Goal: Information Seeking & Learning: Learn about a topic

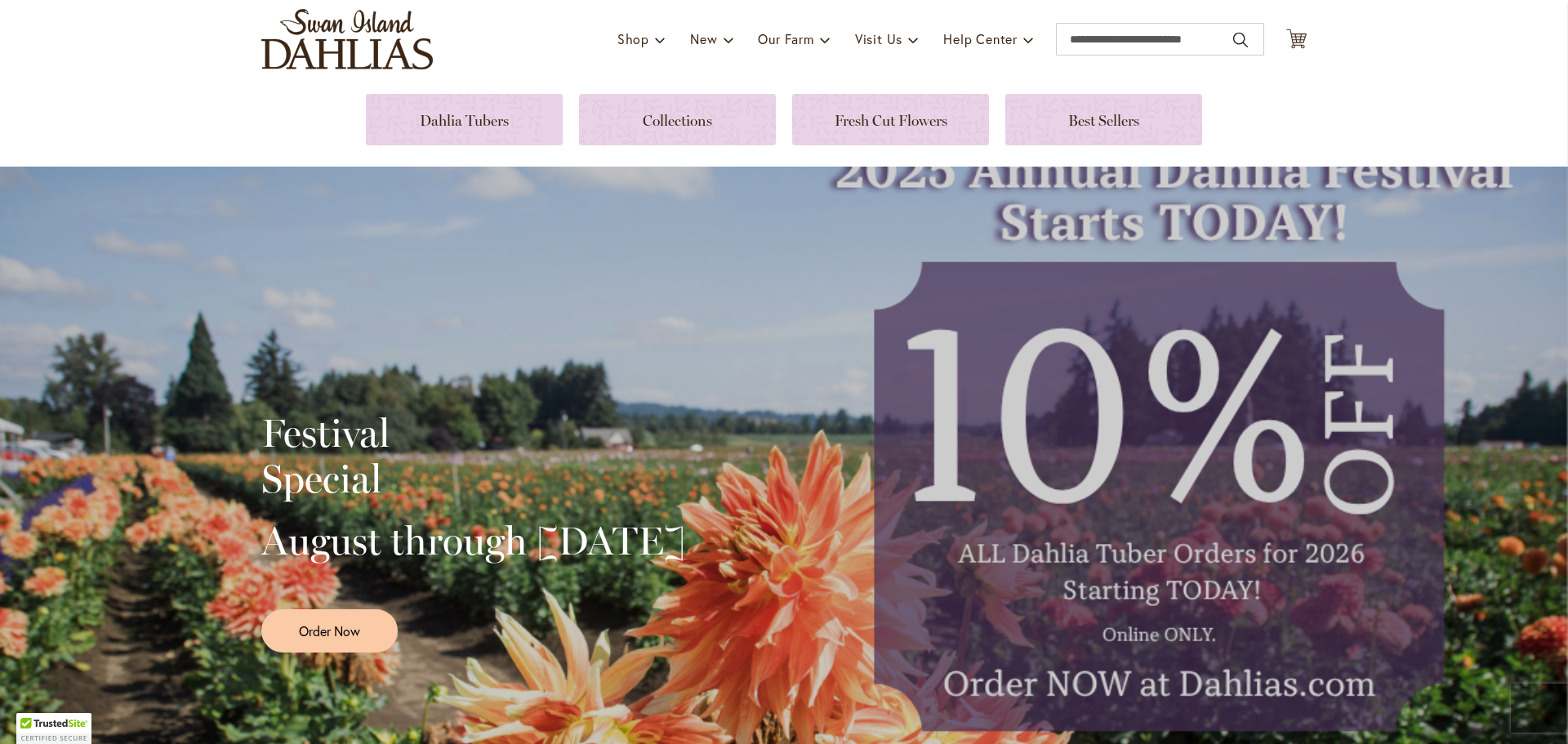
scroll to position [110, 0]
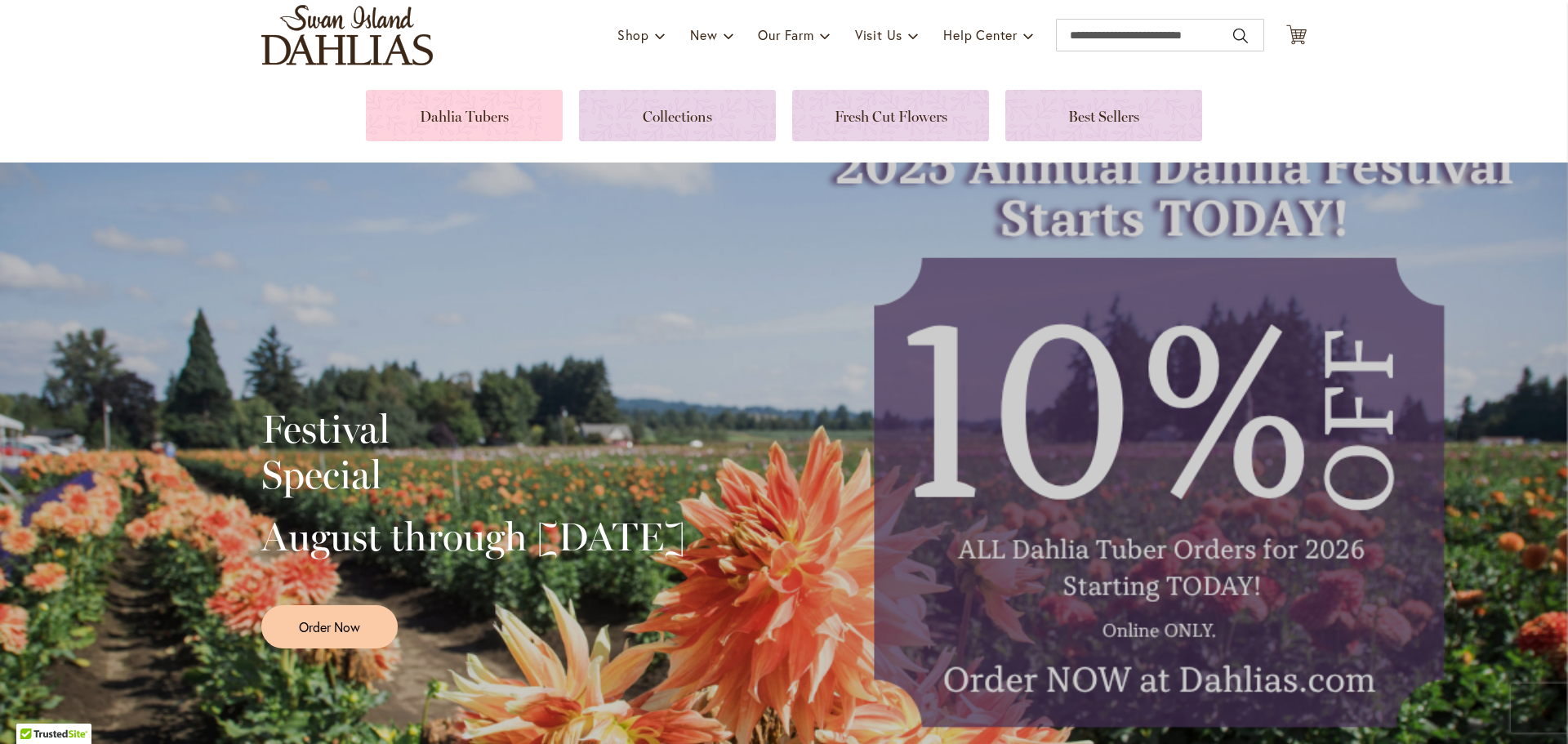
click at [512, 135] on link at bounding box center [464, 116] width 197 height 52
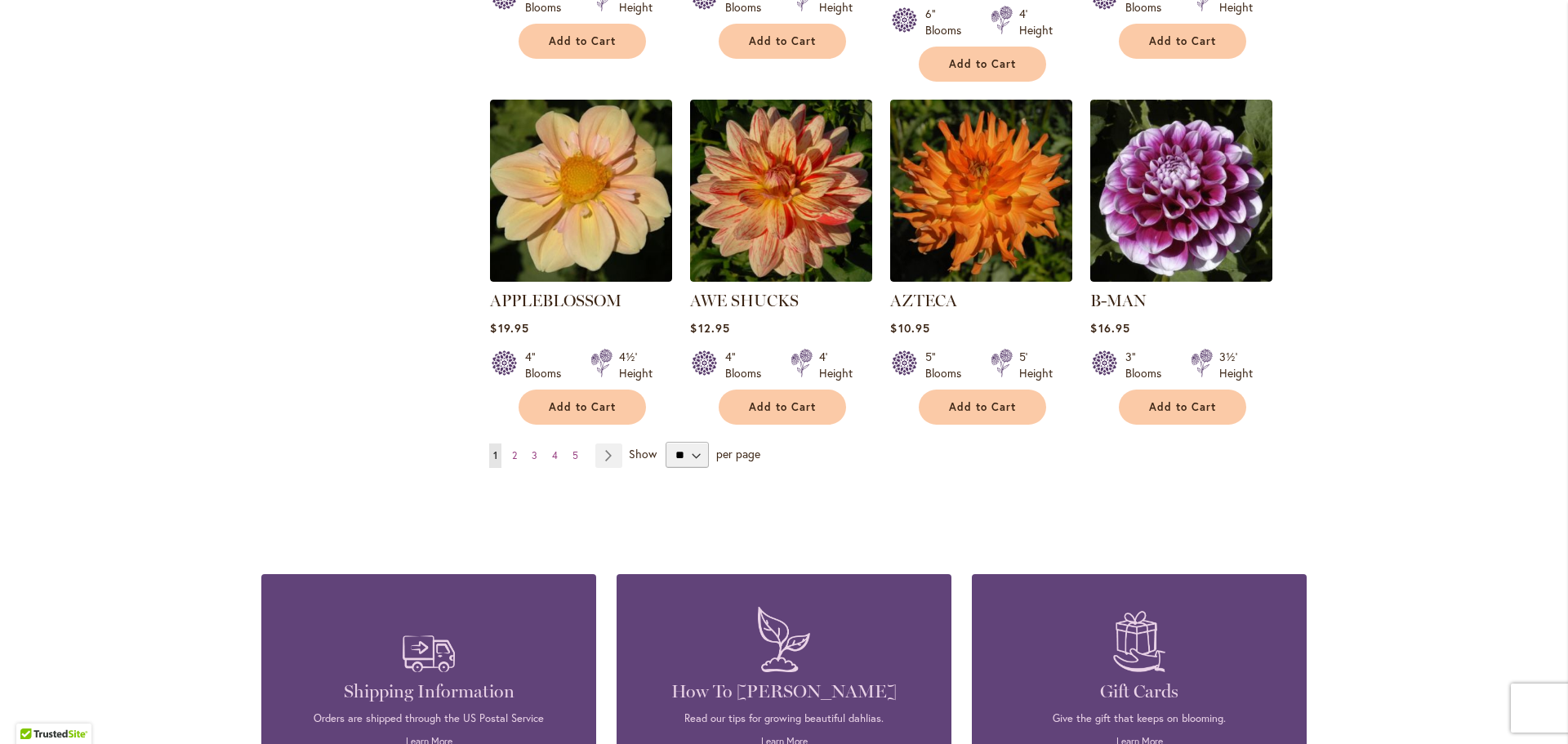
scroll to position [1369, 0]
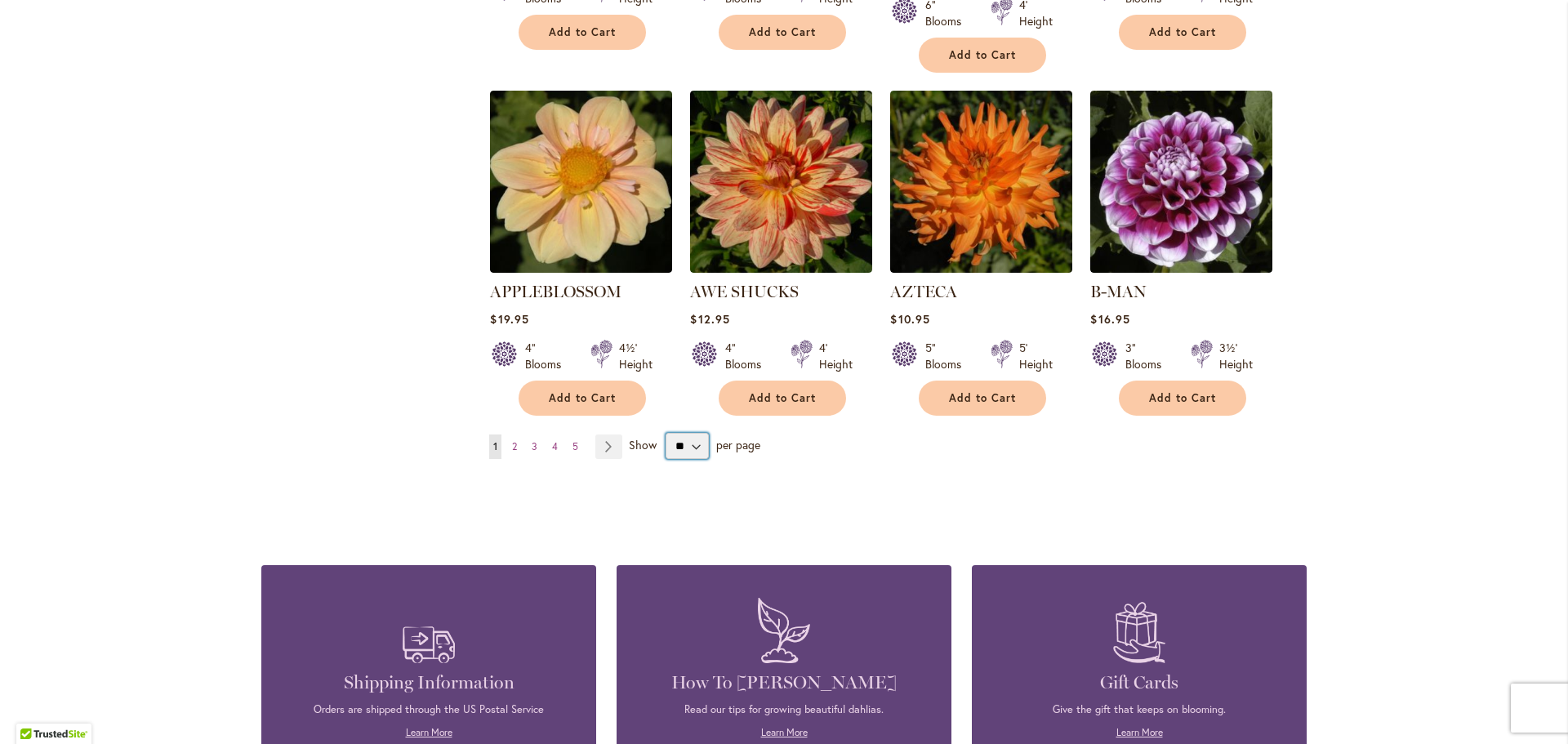
click at [697, 433] on select "** ** ** **" at bounding box center [687, 446] width 44 height 26
select select "**"
click at [666, 433] on select "** ** ** **" at bounding box center [687, 446] width 44 height 26
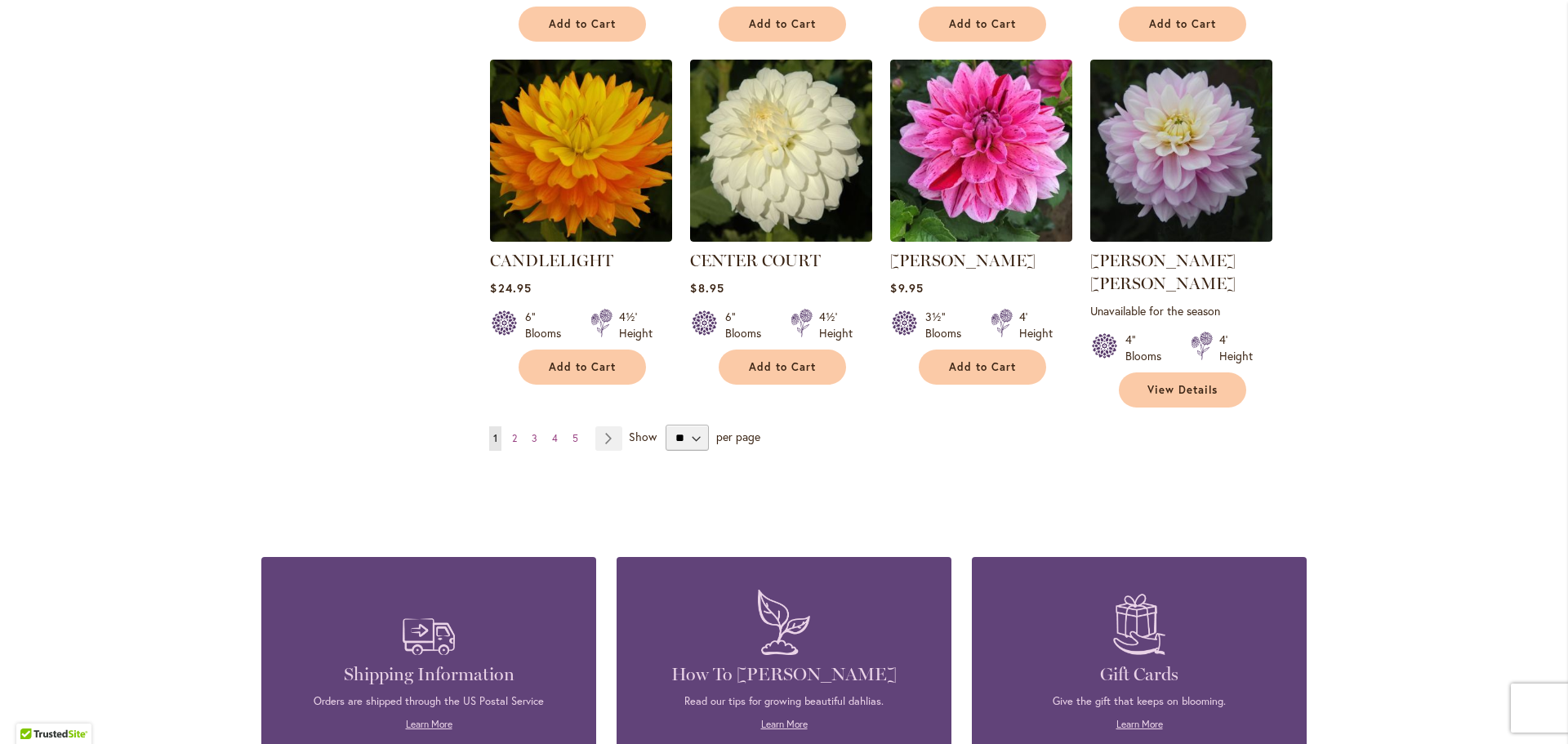
scroll to position [5583, 0]
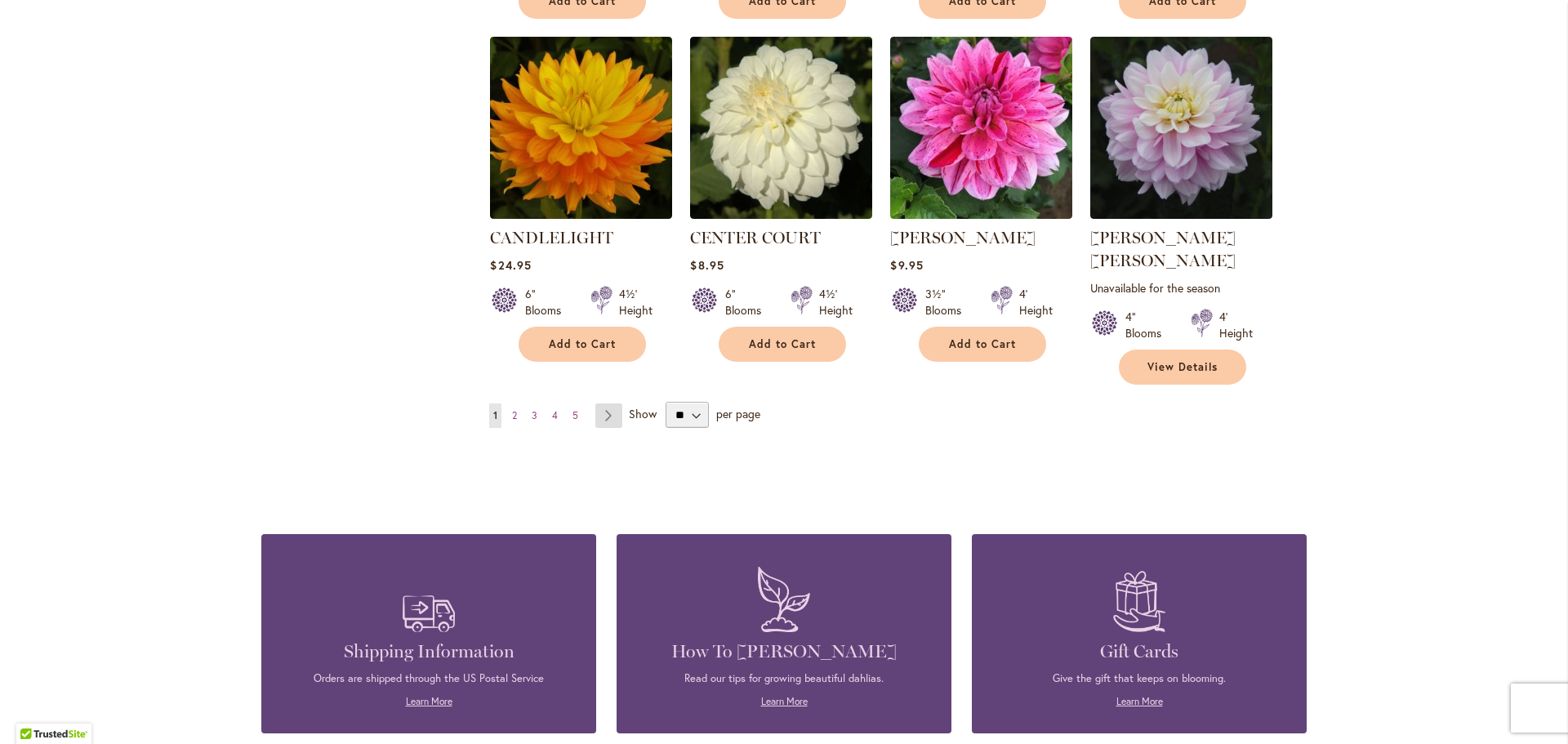
click at [603, 403] on link "Page Next" at bounding box center [608, 415] width 27 height 24
click at [602, 403] on link "Page Next" at bounding box center [608, 415] width 27 height 24
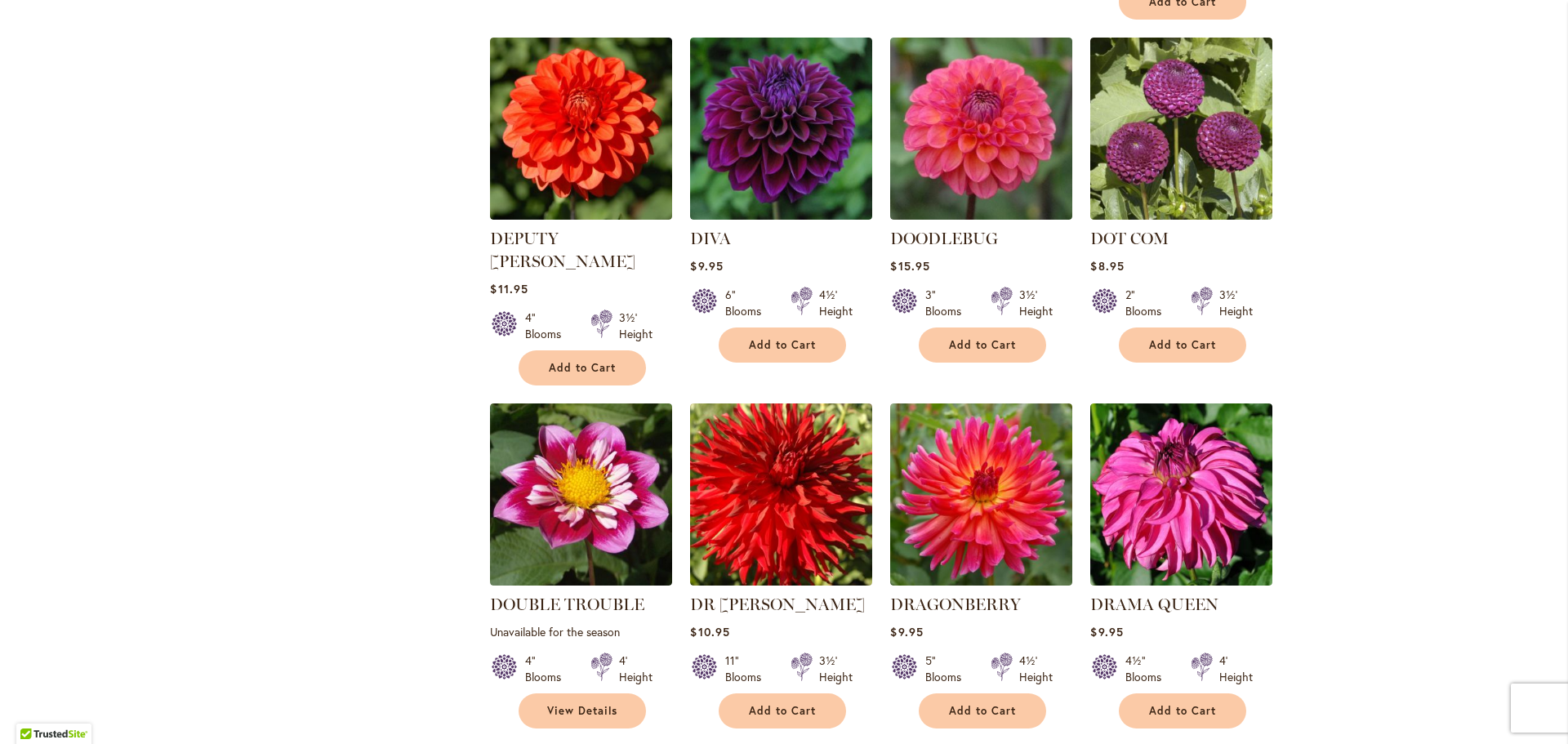
scroll to position [3432, 0]
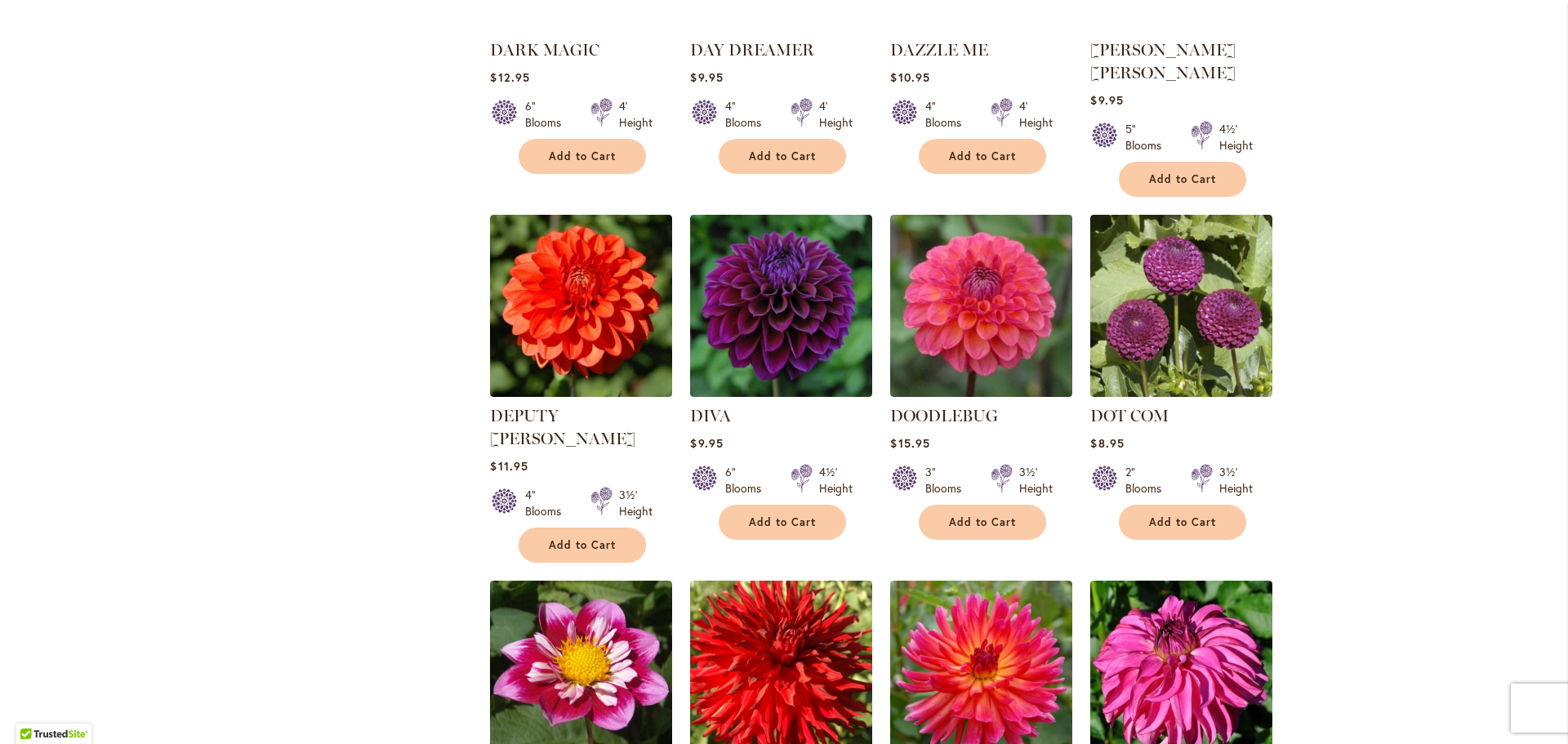
click at [1506, 283] on div "Skip to Content Gift Shop & Office Open - Monday-Friday 9-4:30pm / Gift Shop Op…" at bounding box center [784, 84] width 1568 height 6938
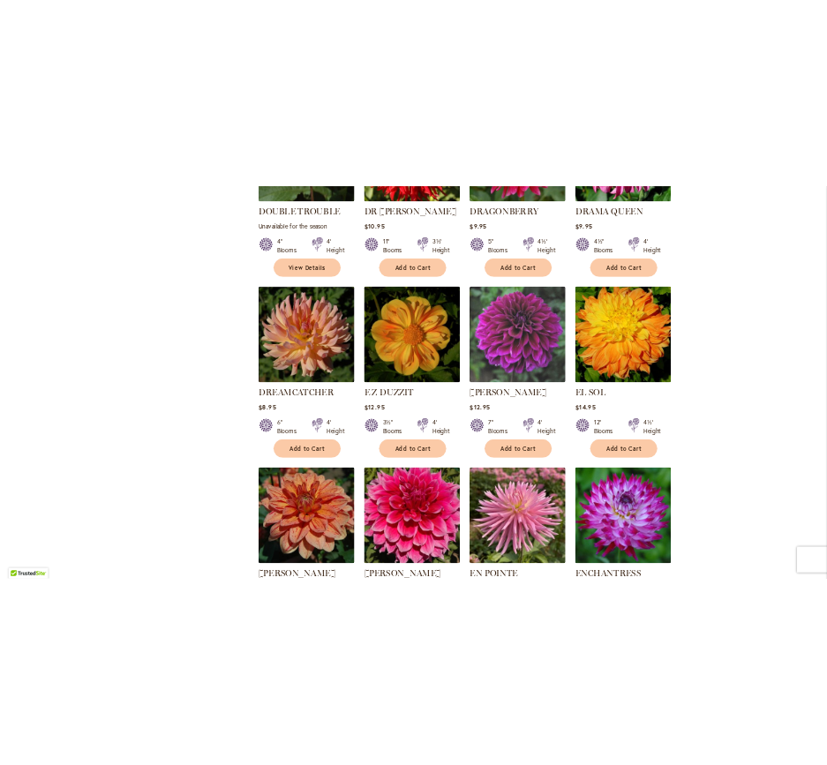
scroll to position [4518, 0]
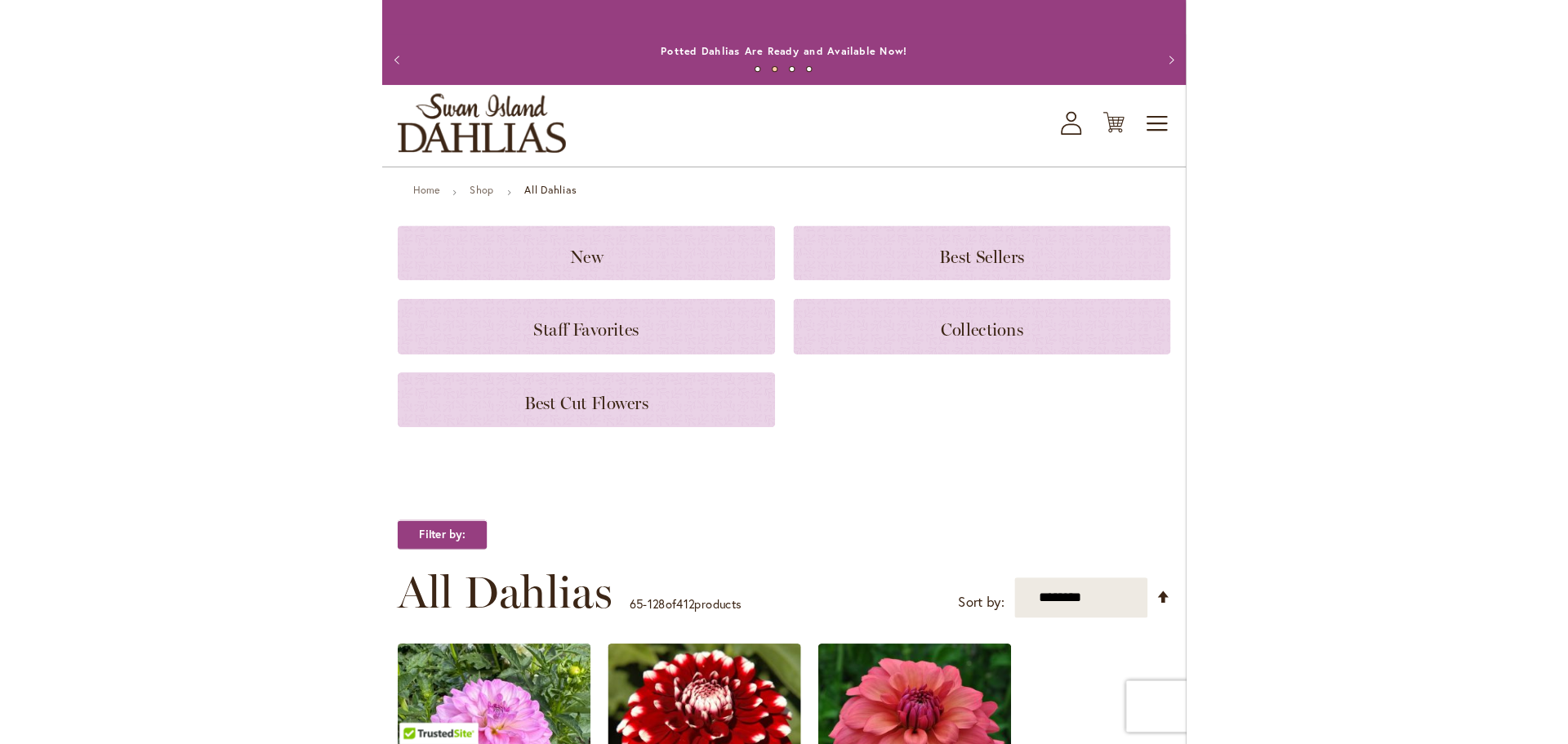
scroll to position [0, 0]
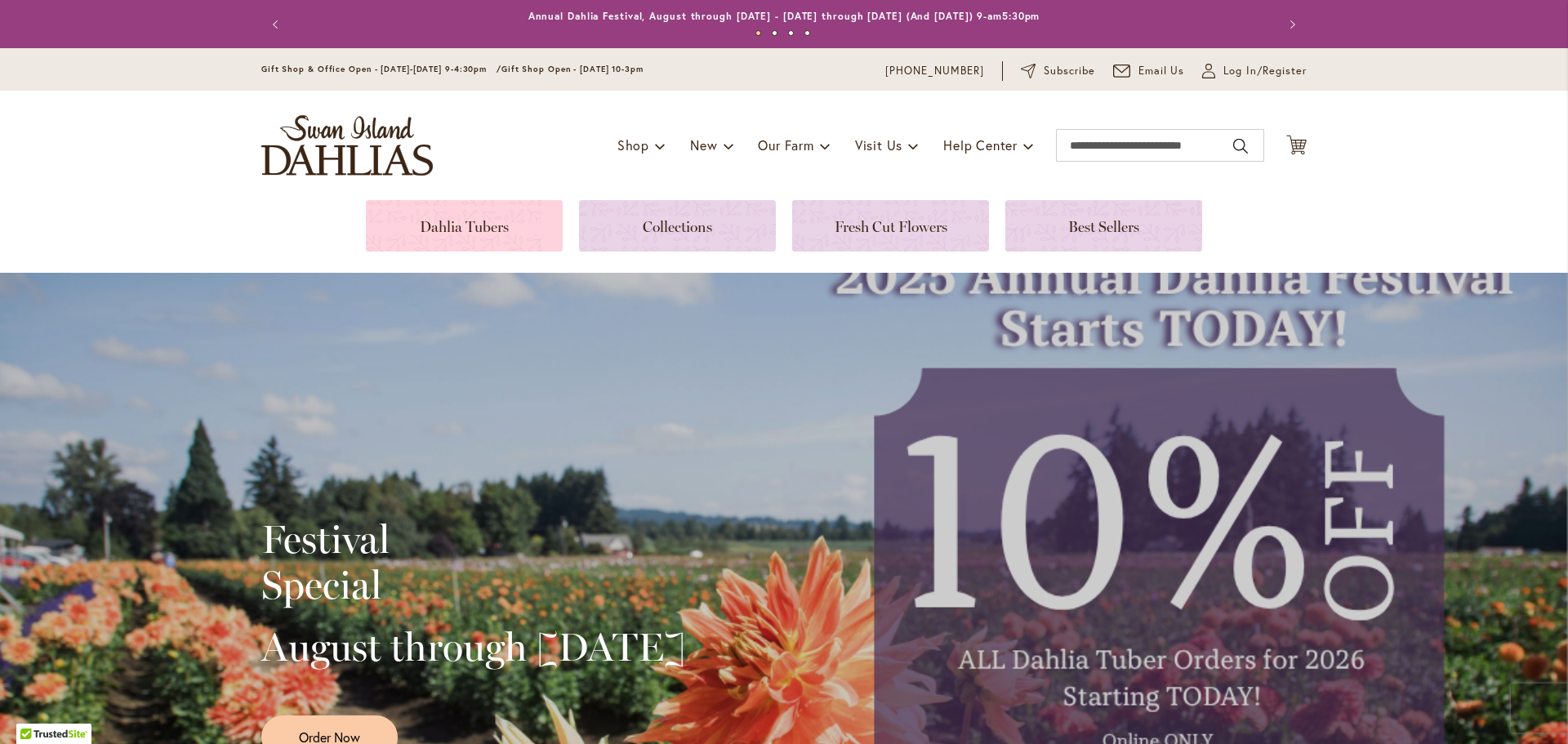
click at [510, 224] on link at bounding box center [464, 226] width 197 height 52
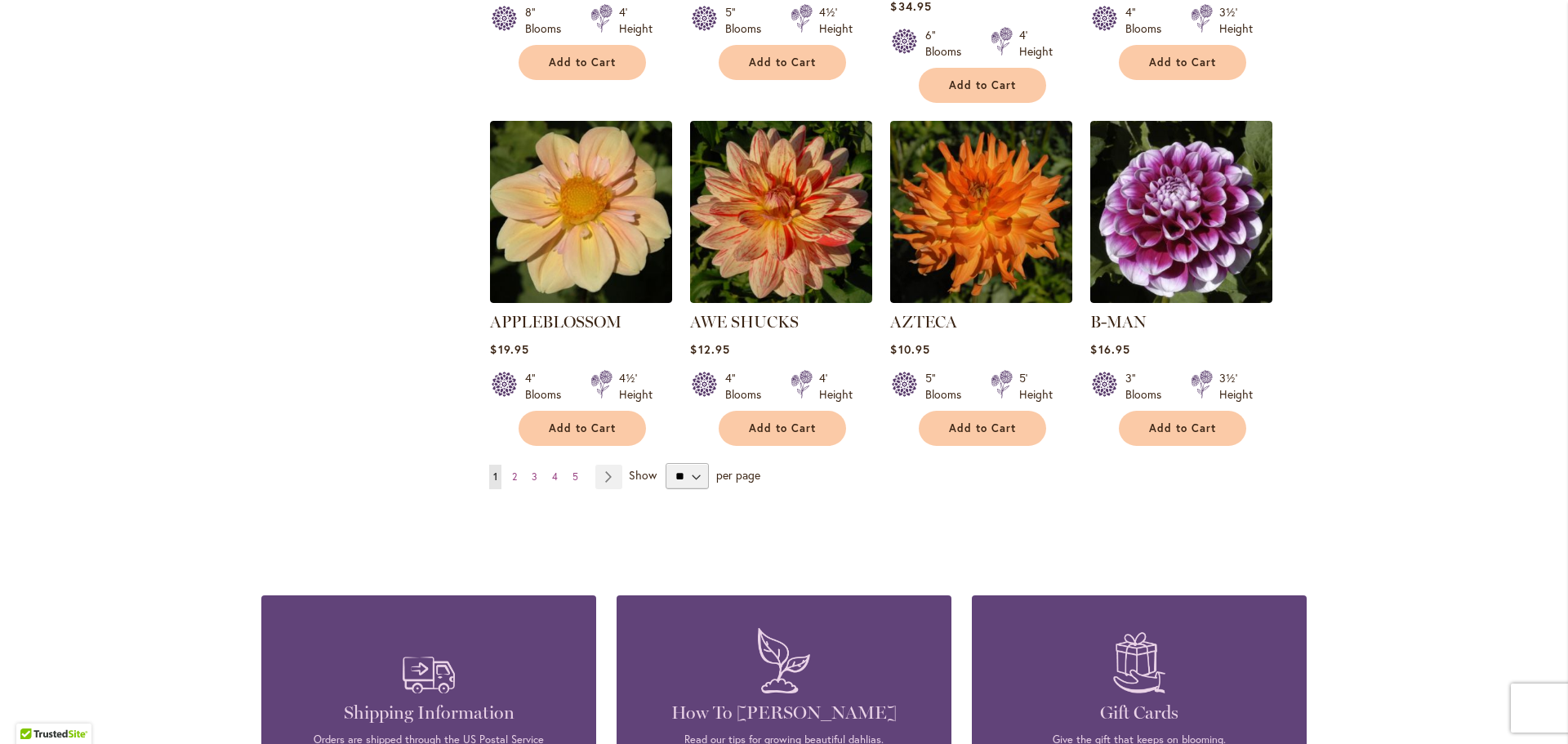
scroll to position [1339, 0]
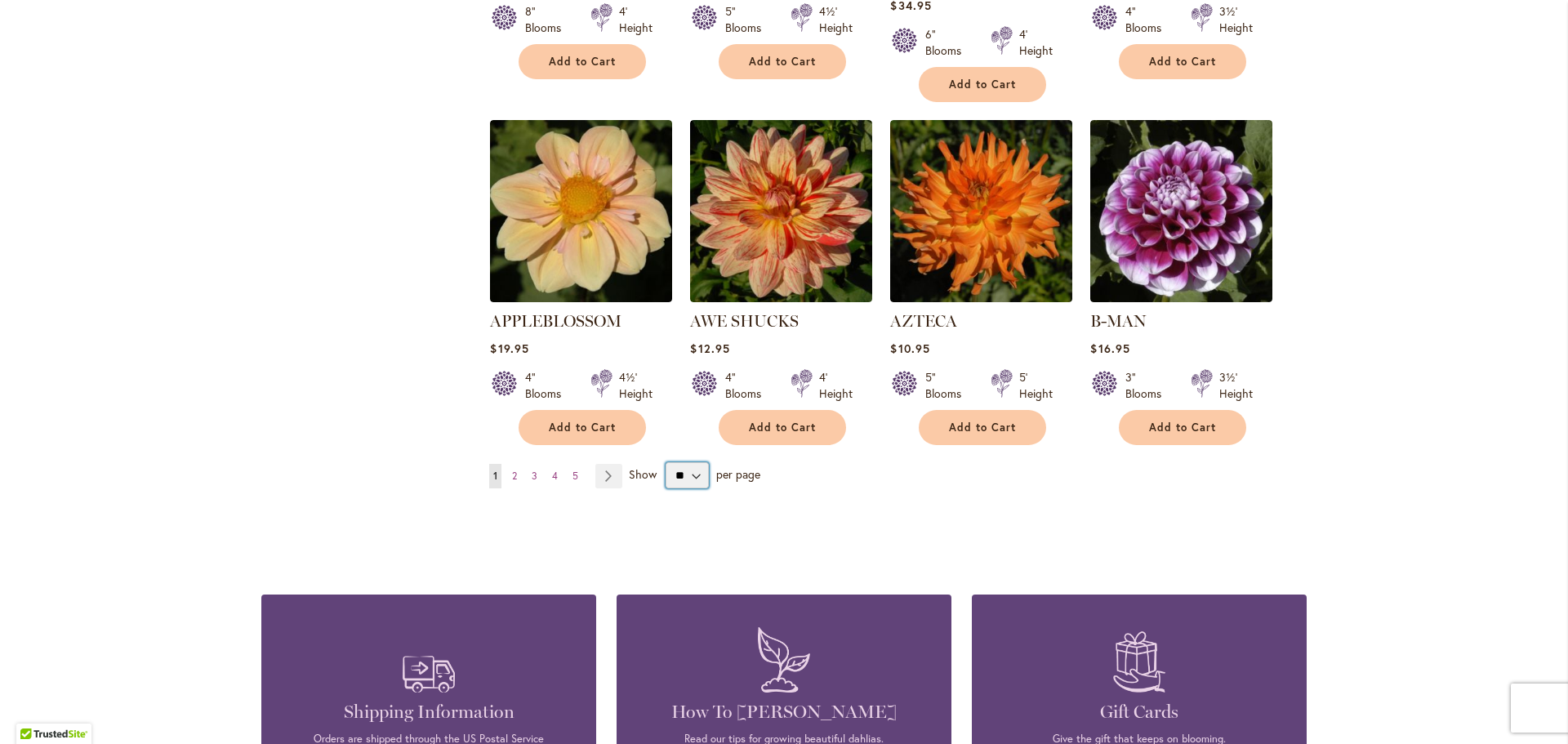
click at [689, 462] on select "** ** ** **" at bounding box center [687, 475] width 44 height 26
select select "**"
click at [666, 462] on select "** ** ** **" at bounding box center [687, 475] width 44 height 26
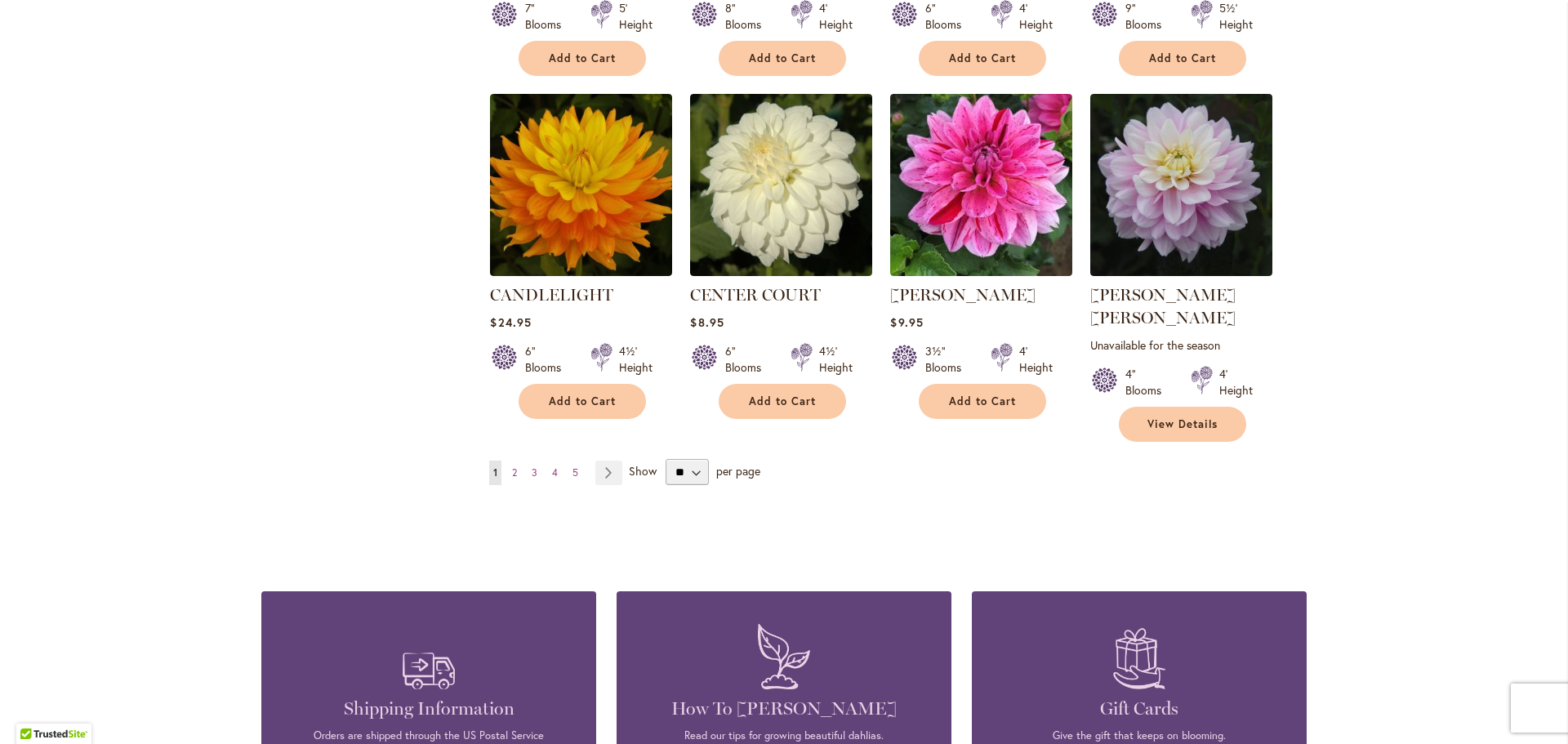
scroll to position [5516, 0]
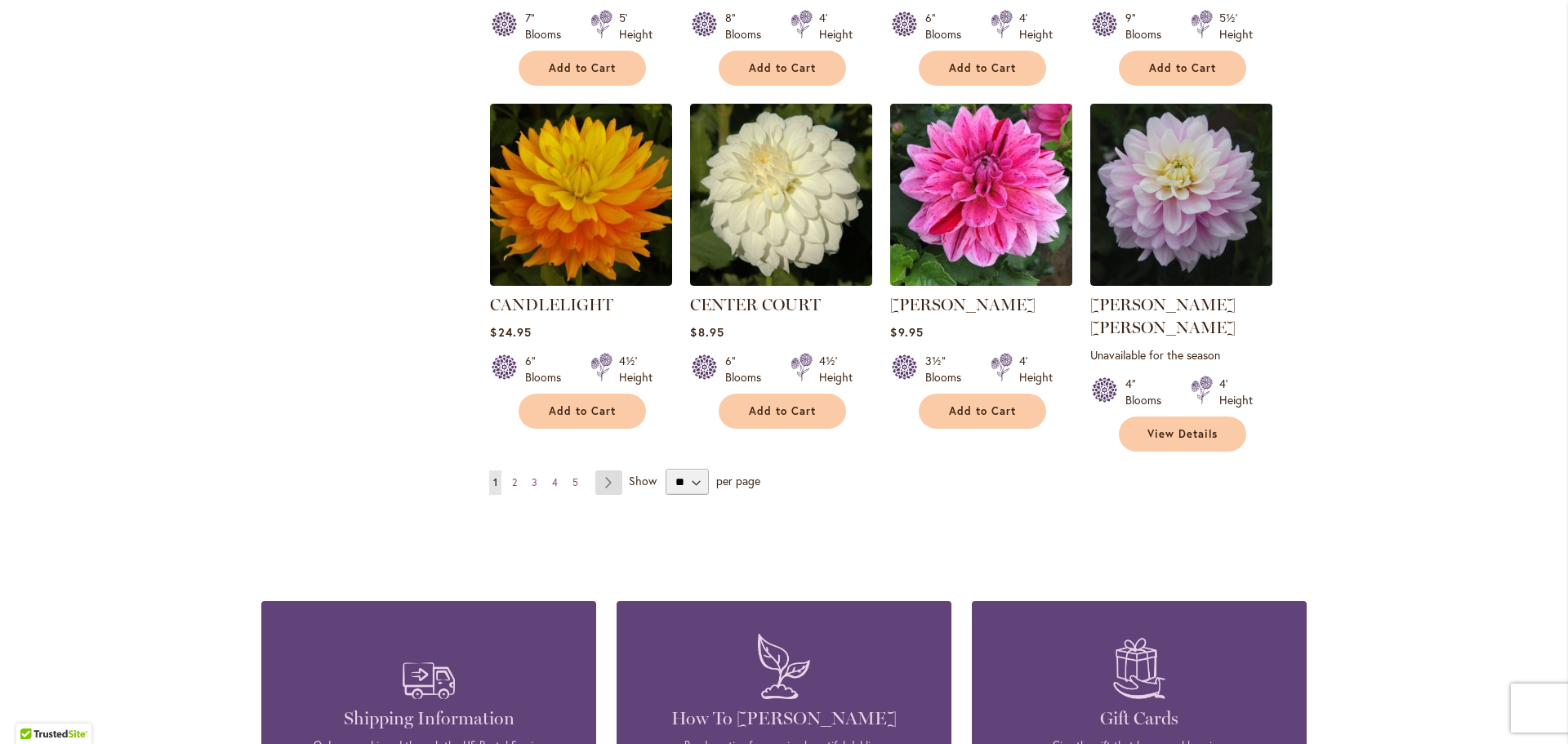
click at [603, 470] on link "Page Next" at bounding box center [608, 482] width 27 height 24
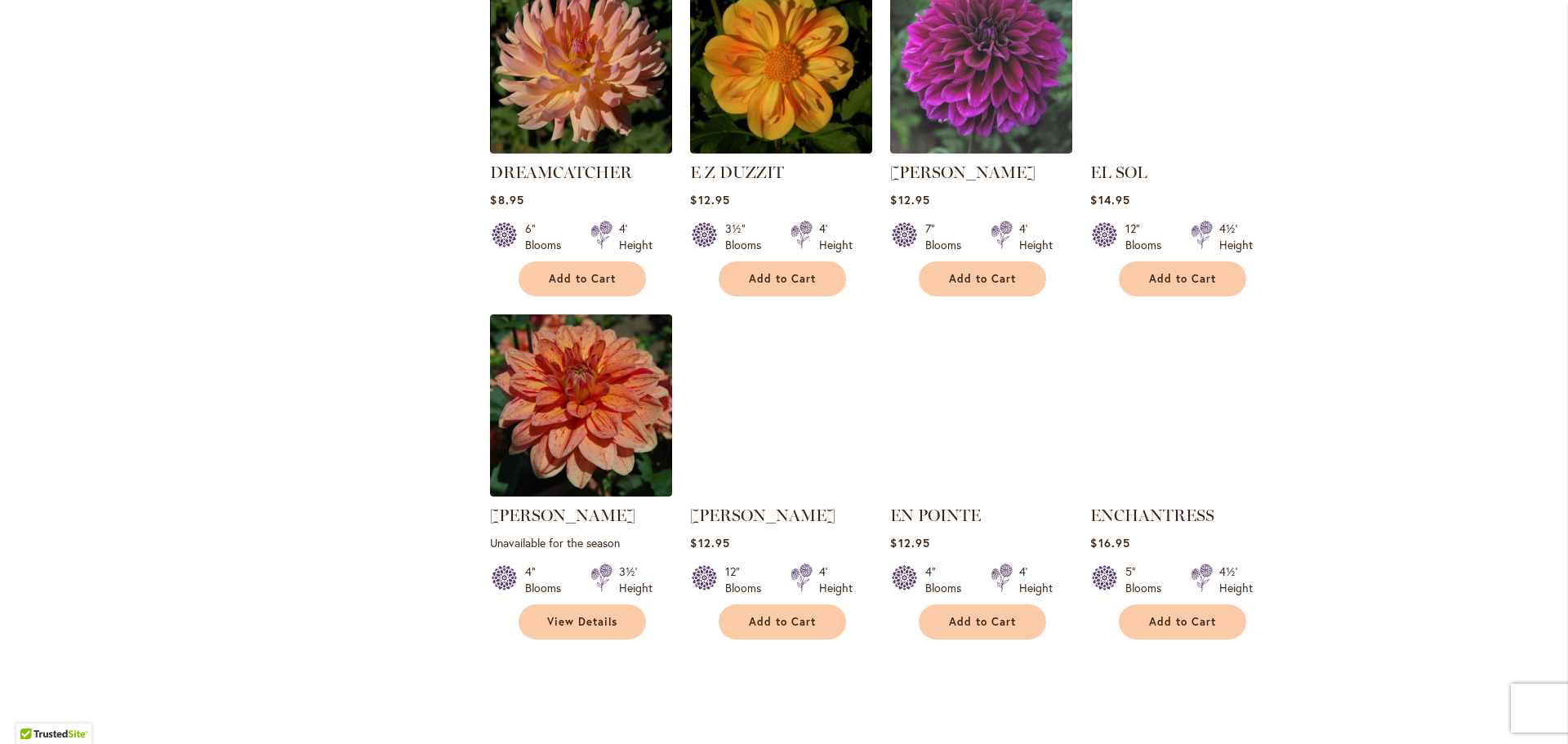
scroll to position [4385, 0]
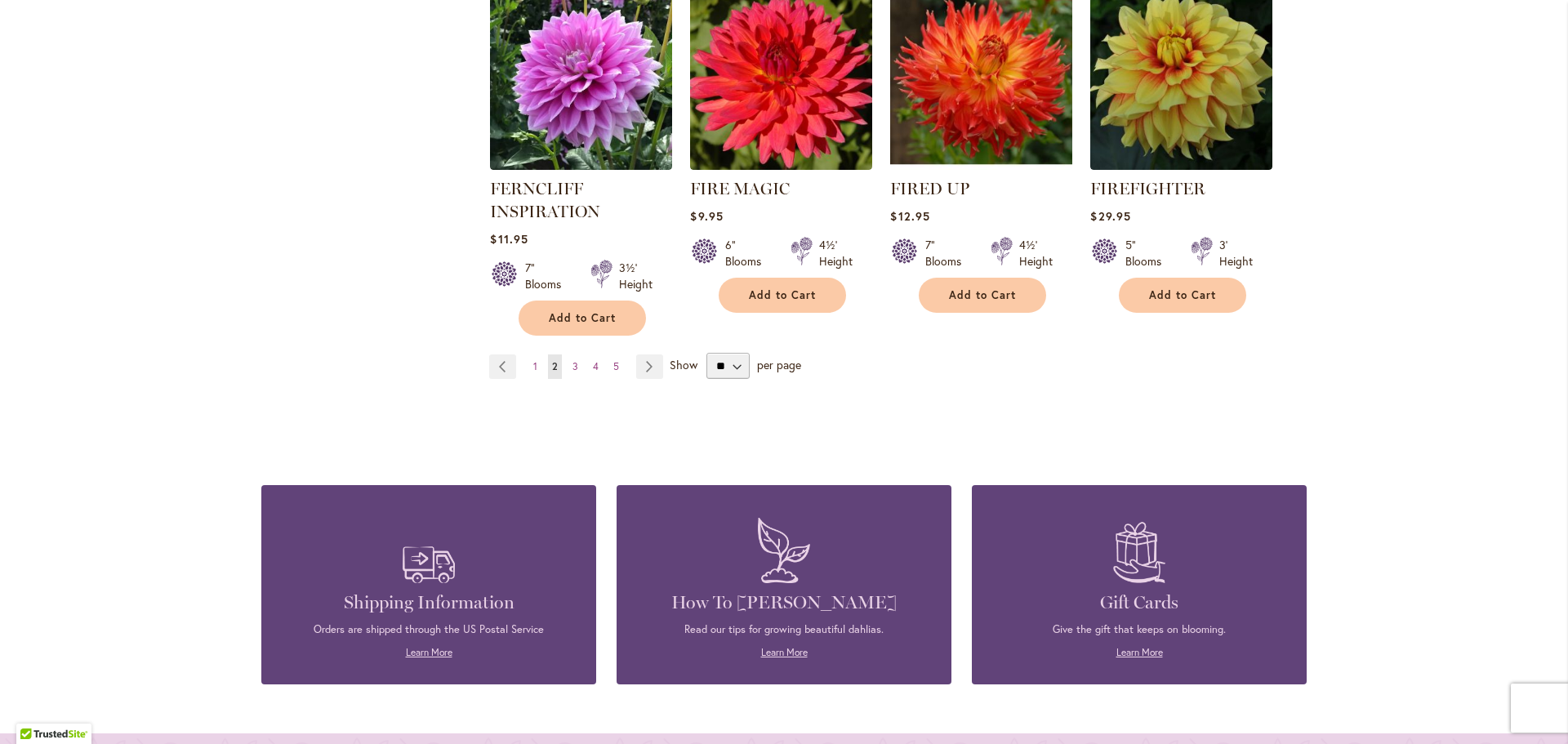
scroll to position [5747, 0]
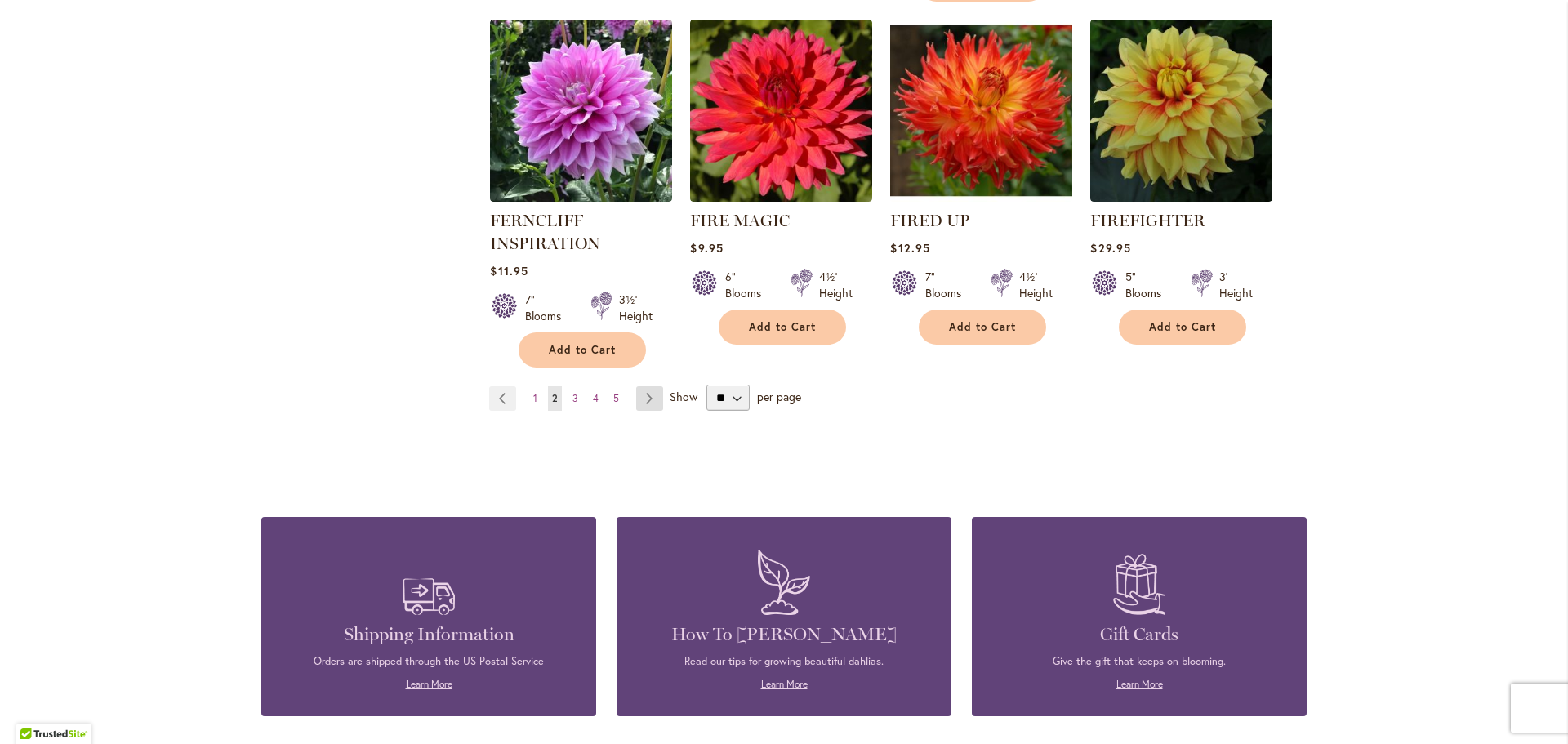
click at [636, 386] on link "Page Next" at bounding box center [649, 398] width 27 height 24
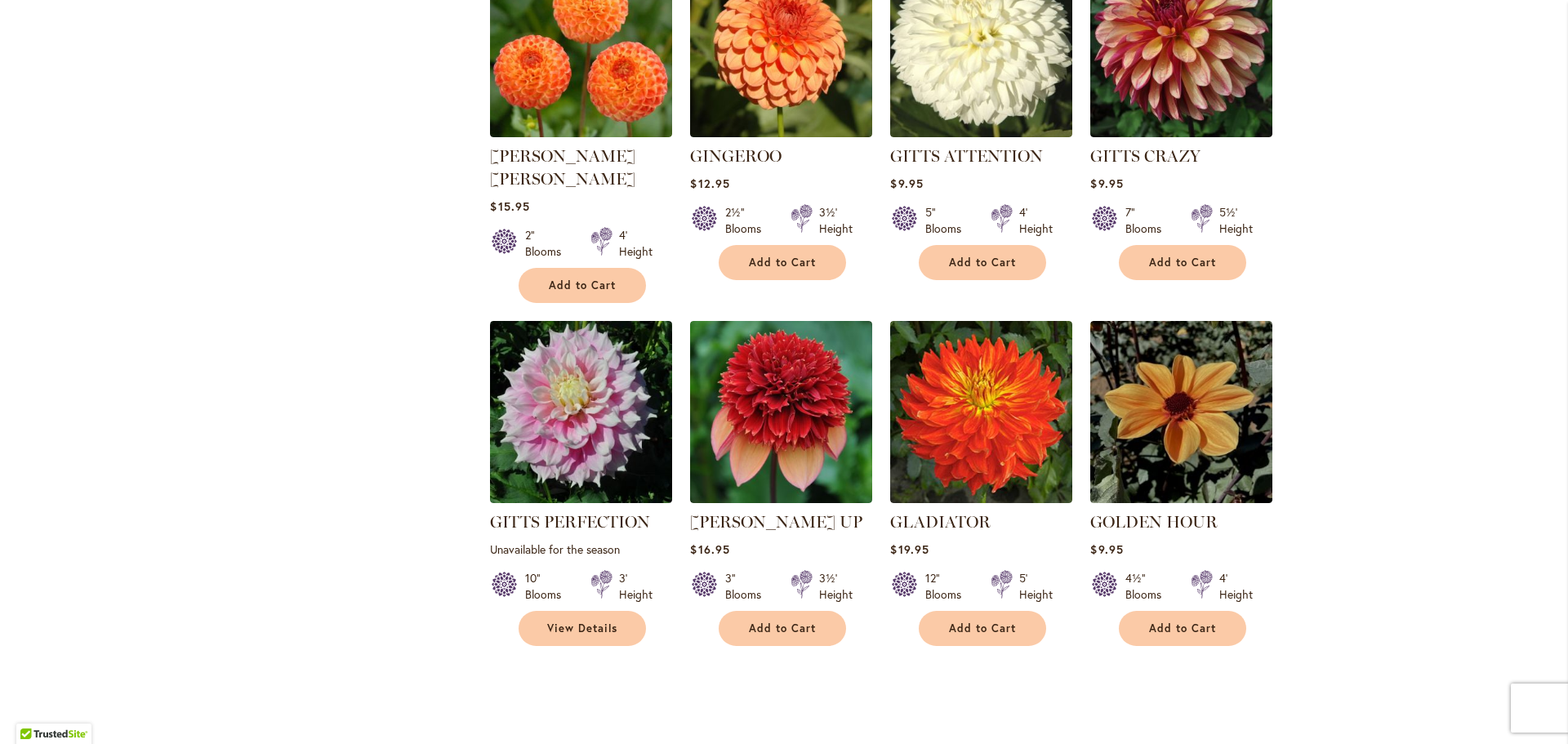
scroll to position [2386, 0]
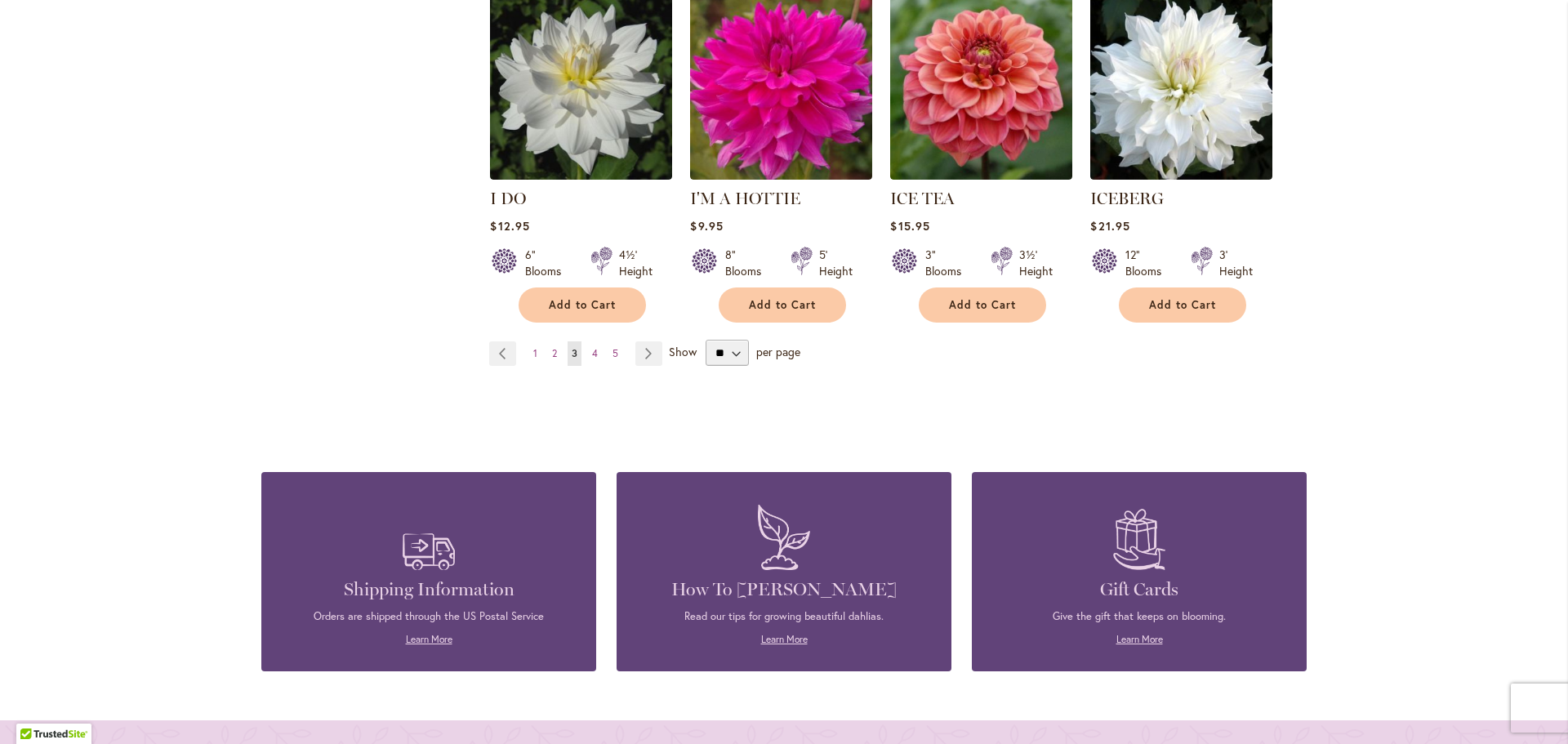
scroll to position [5784, 0]
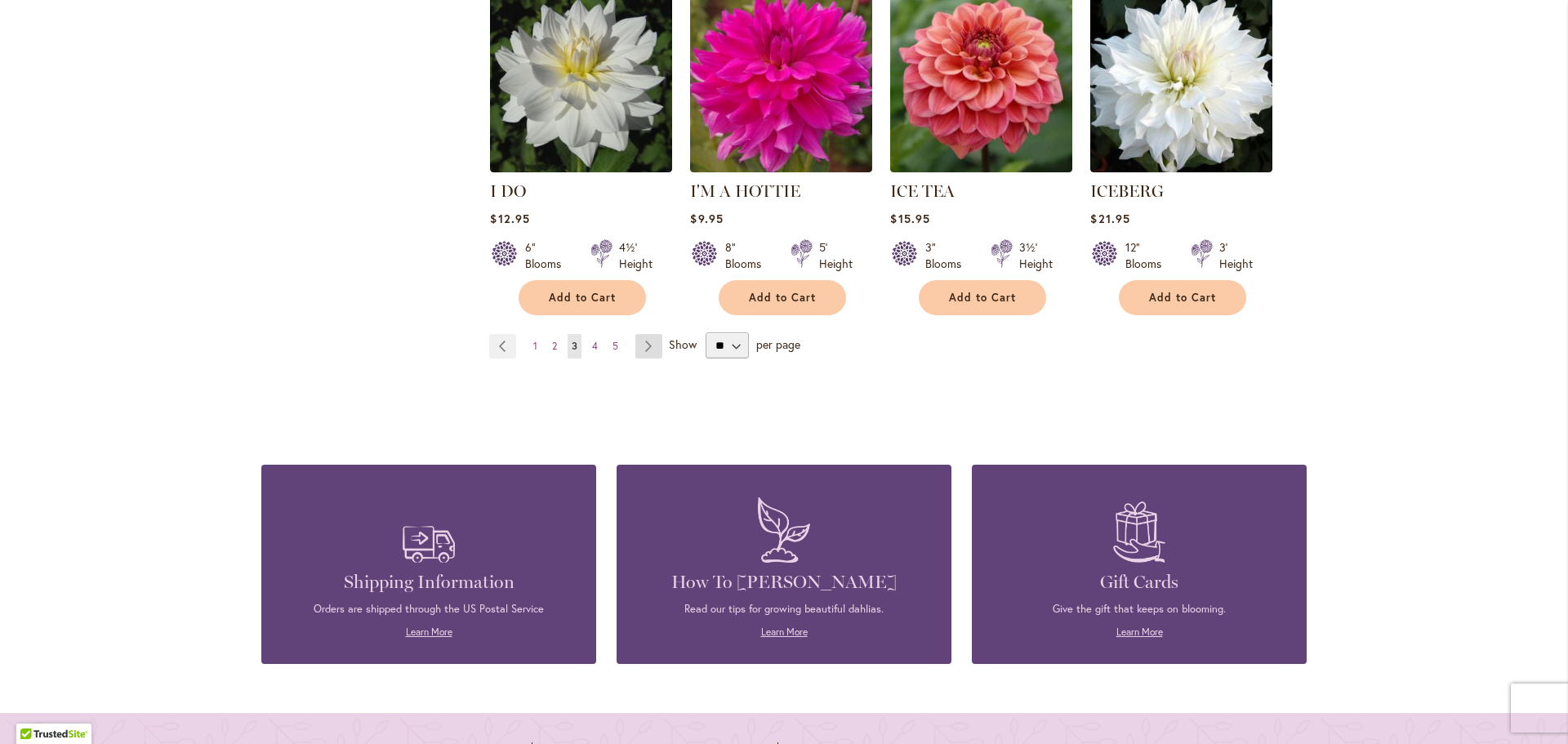
click at [645, 334] on link "Page Next" at bounding box center [648, 346] width 27 height 24
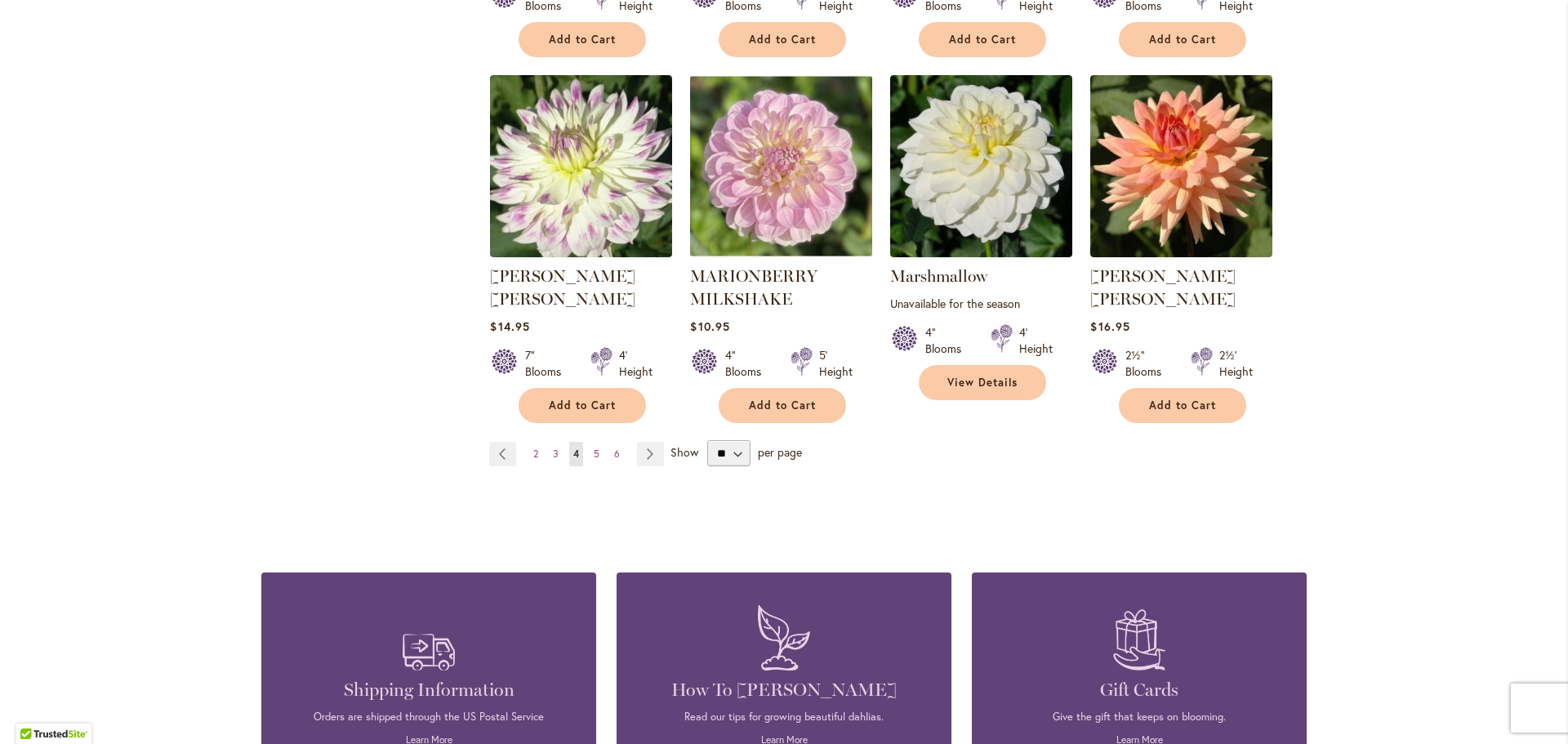
scroll to position [5634, 0]
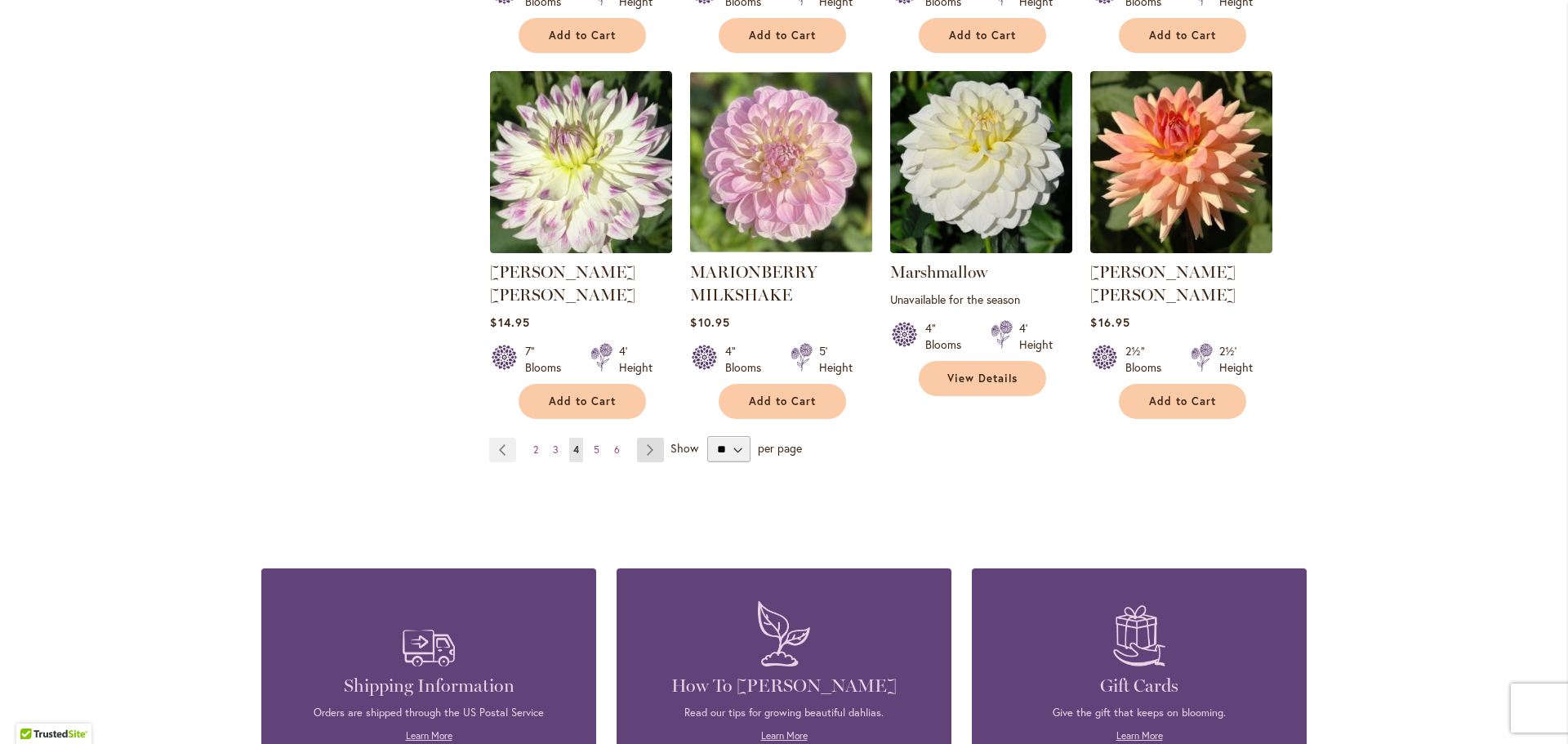
click at [641, 438] on link "Page Next" at bounding box center [650, 450] width 27 height 24
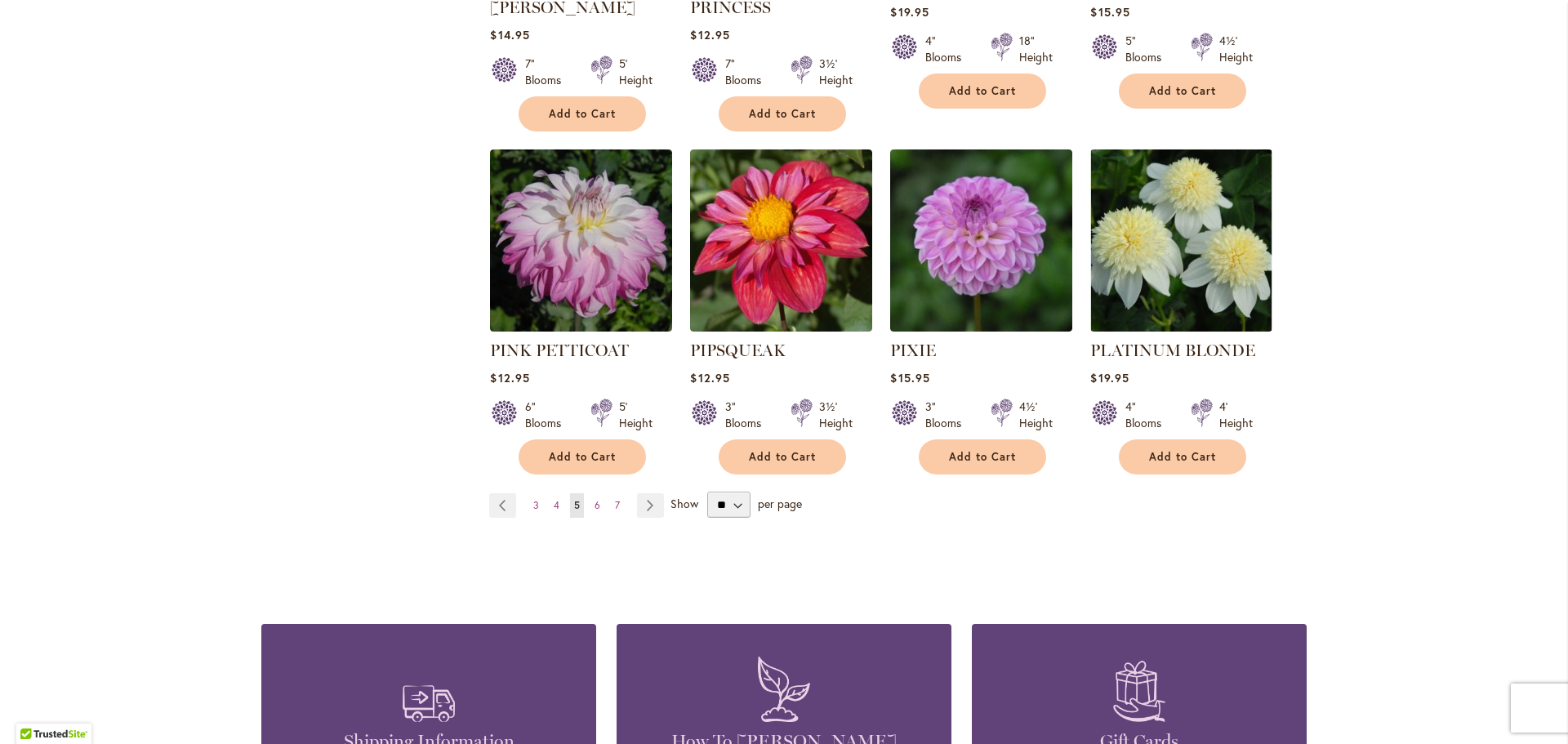
scroll to position [5583, 0]
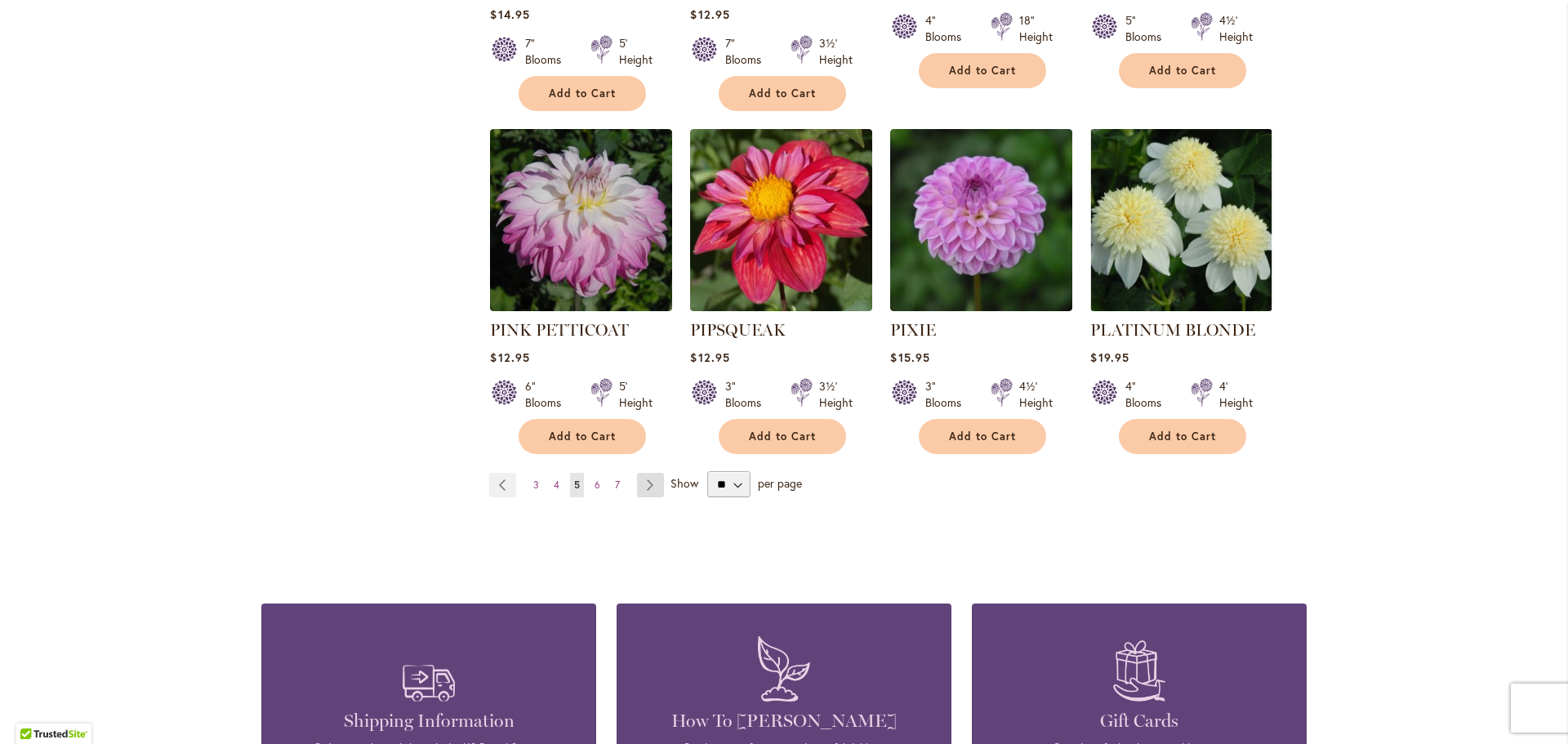
click at [643, 473] on link "Page Next" at bounding box center [650, 485] width 27 height 24
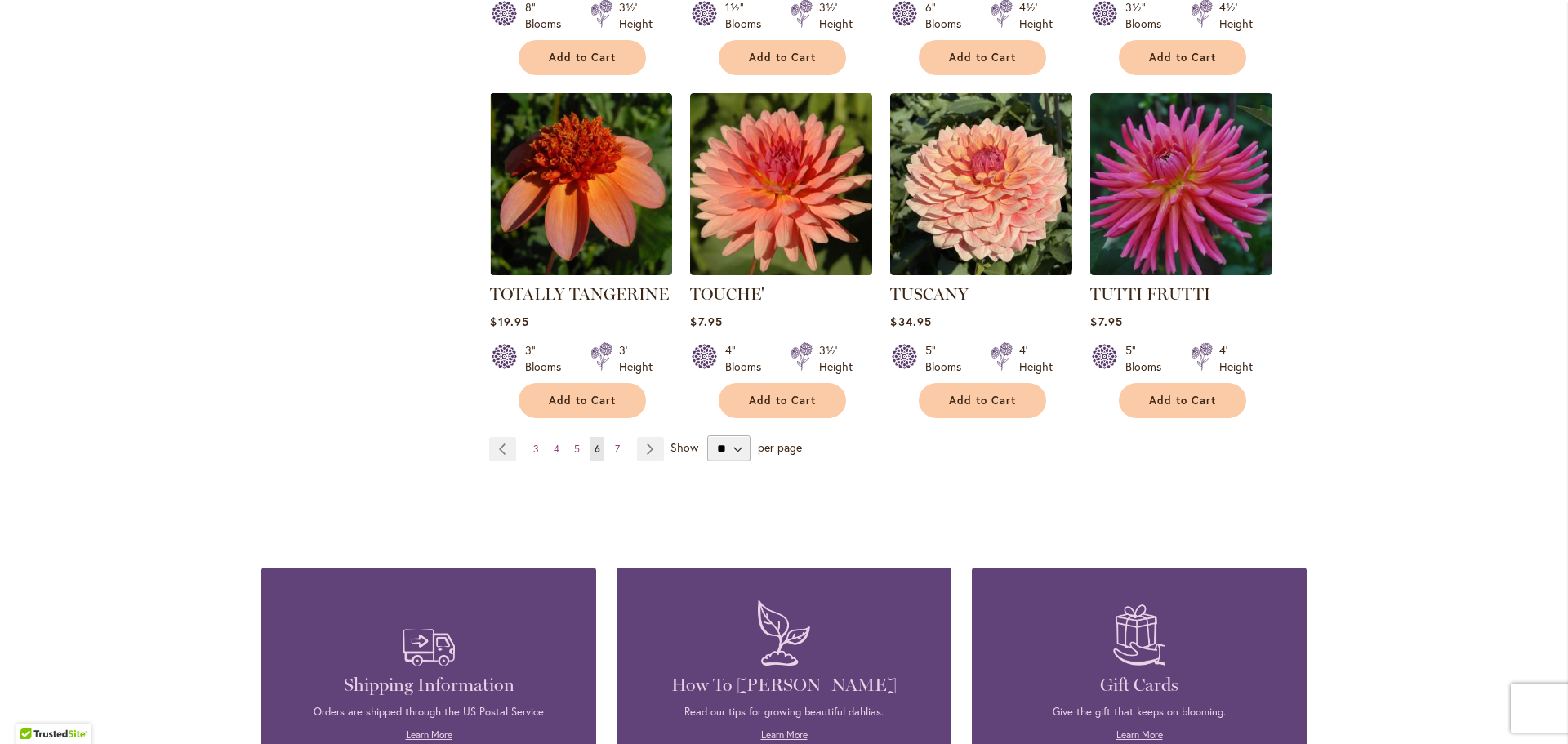
scroll to position [5577, 0]
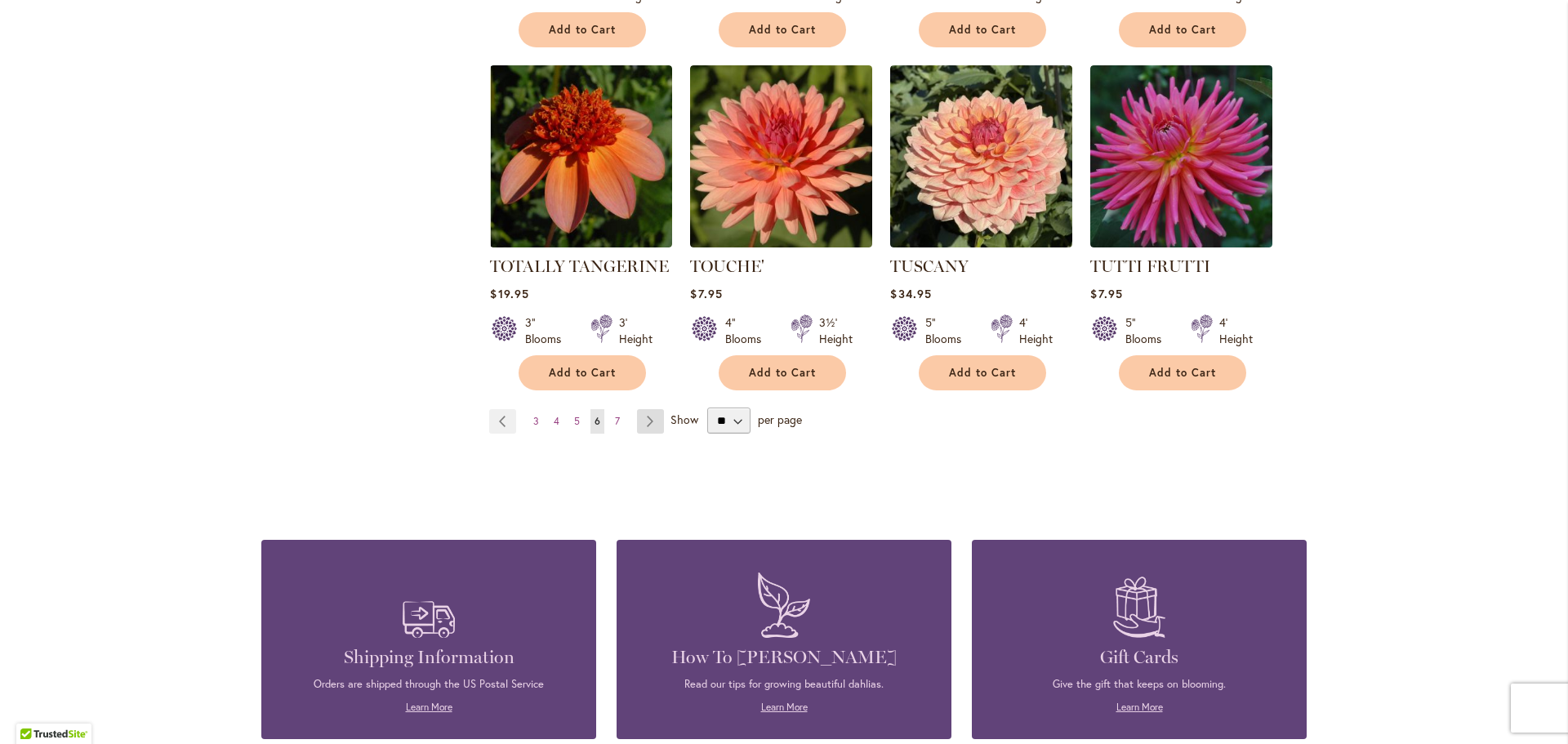
click at [646, 409] on link "Page Next" at bounding box center [650, 421] width 27 height 24
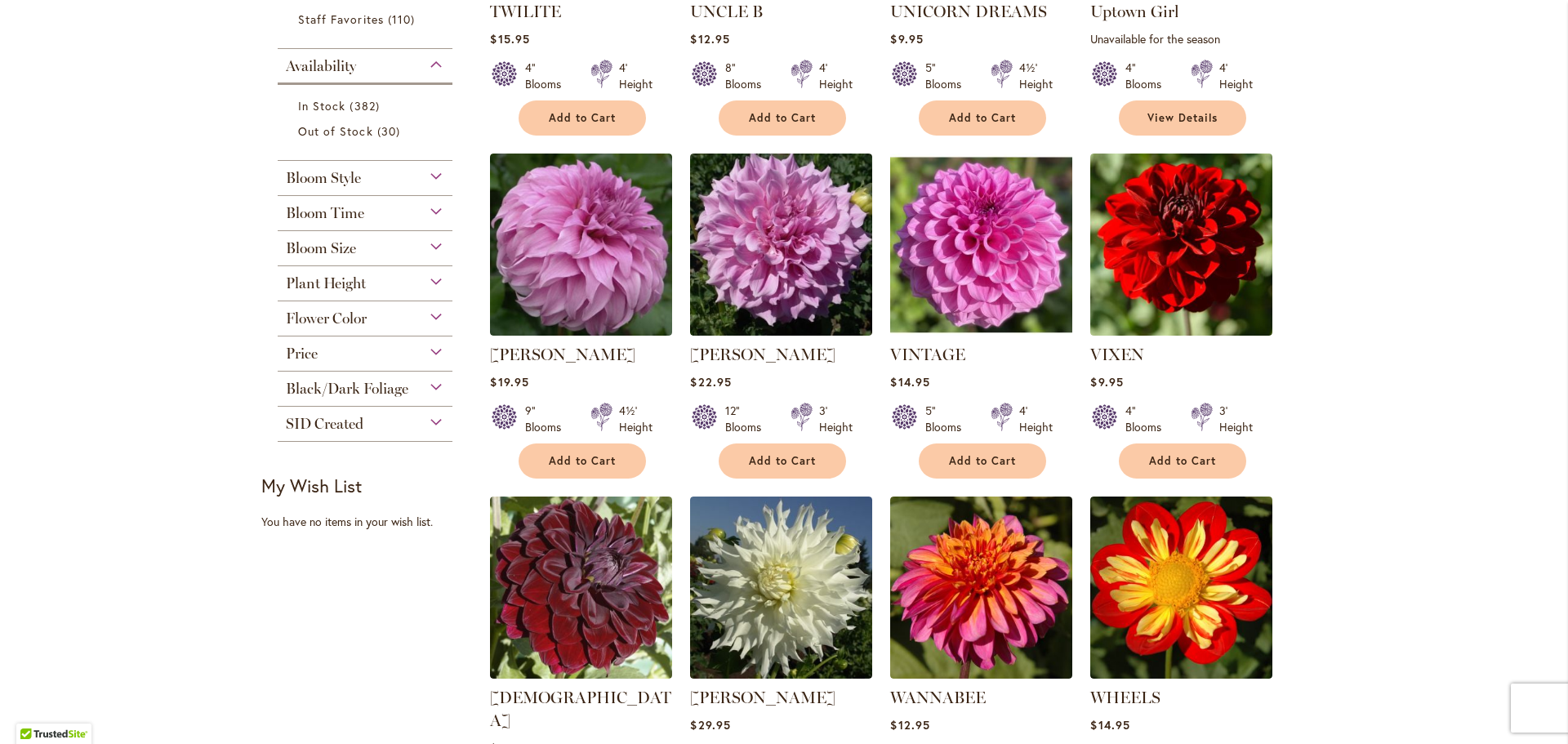
scroll to position [608, 0]
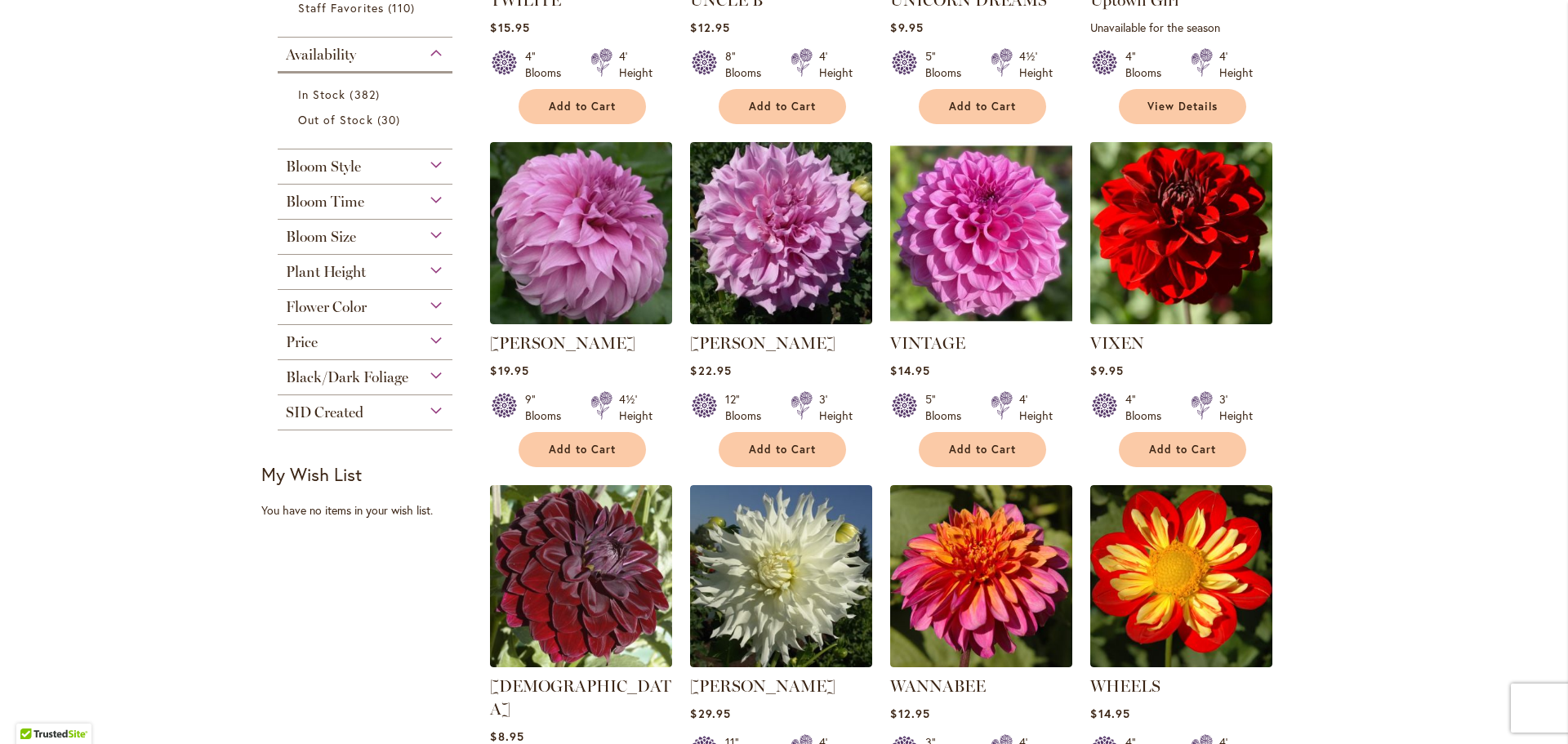
click at [1192, 254] on img at bounding box center [1182, 233] width 191 height 191
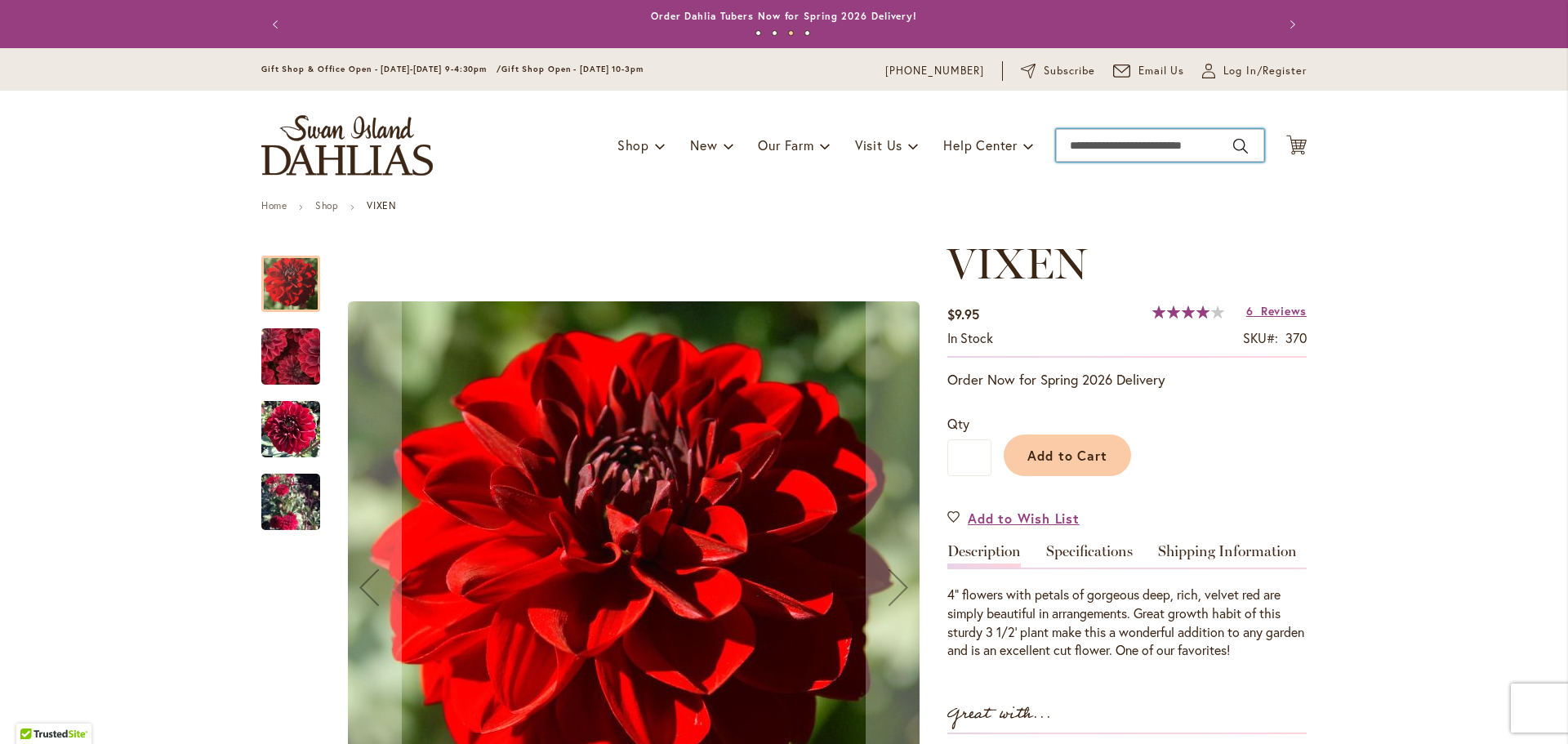
click at [1077, 139] on input "Search" at bounding box center [1160, 144] width 208 height 32
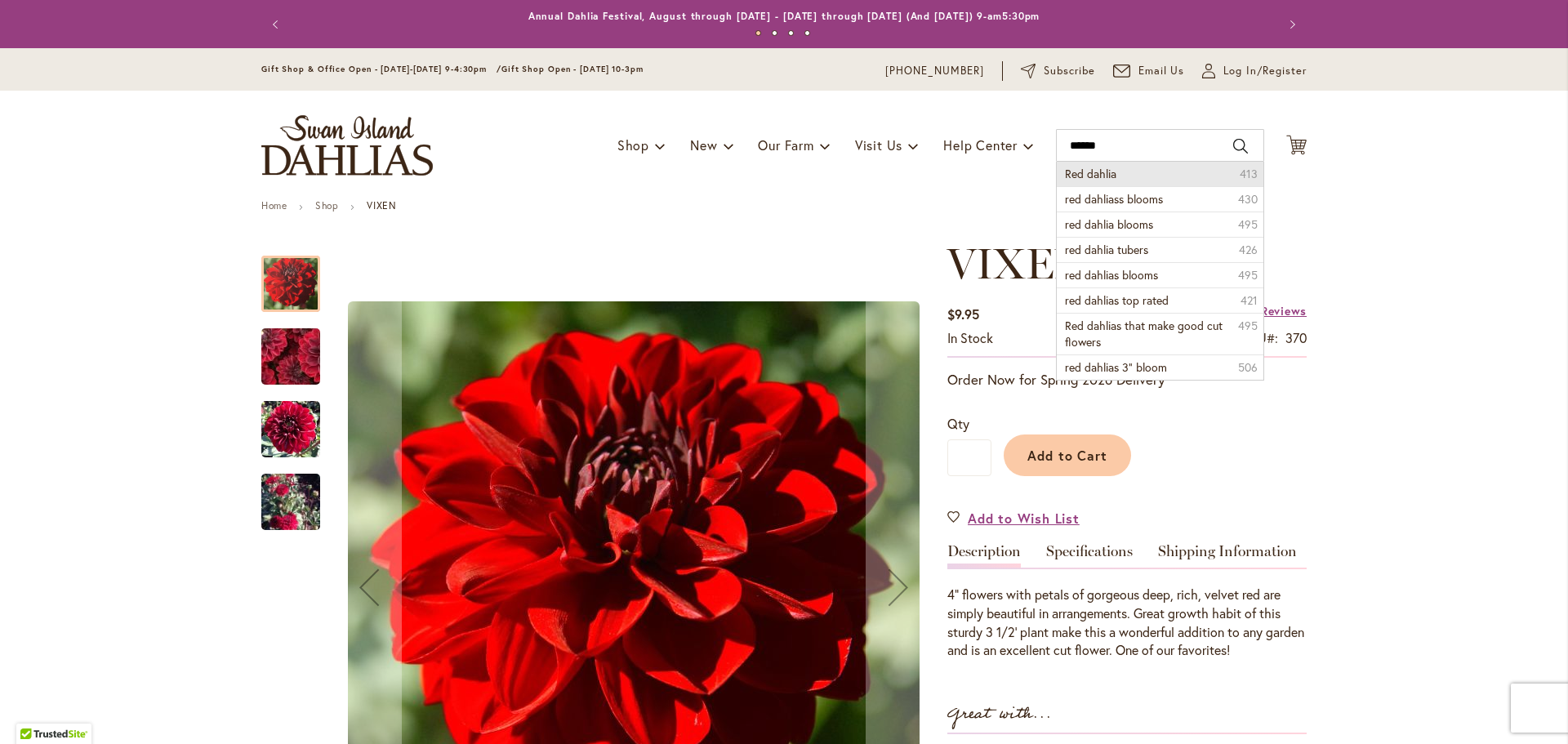
click at [1079, 172] on span "Red dahlia" at bounding box center [1091, 173] width 52 height 16
type input "**********"
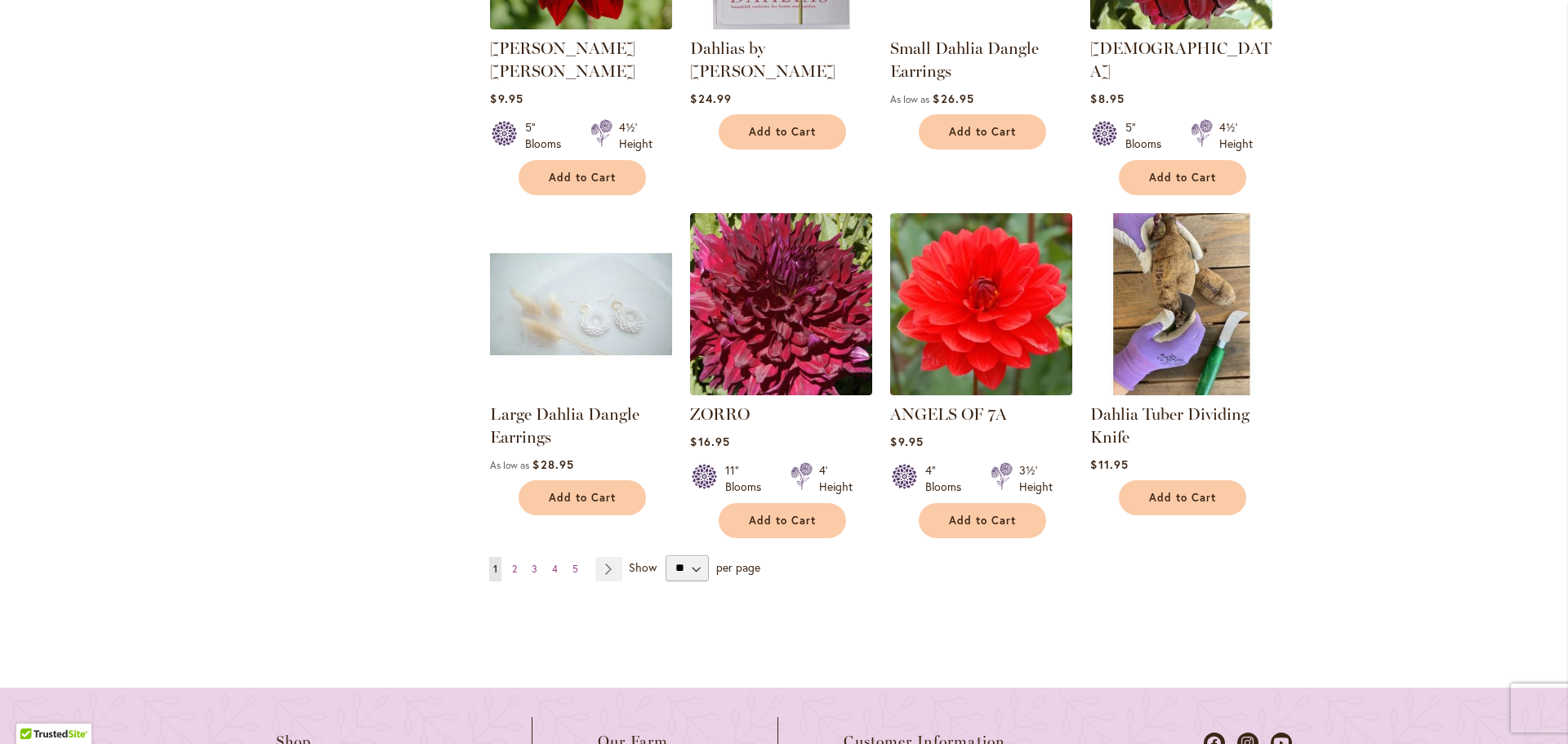
scroll to position [1352, 0]
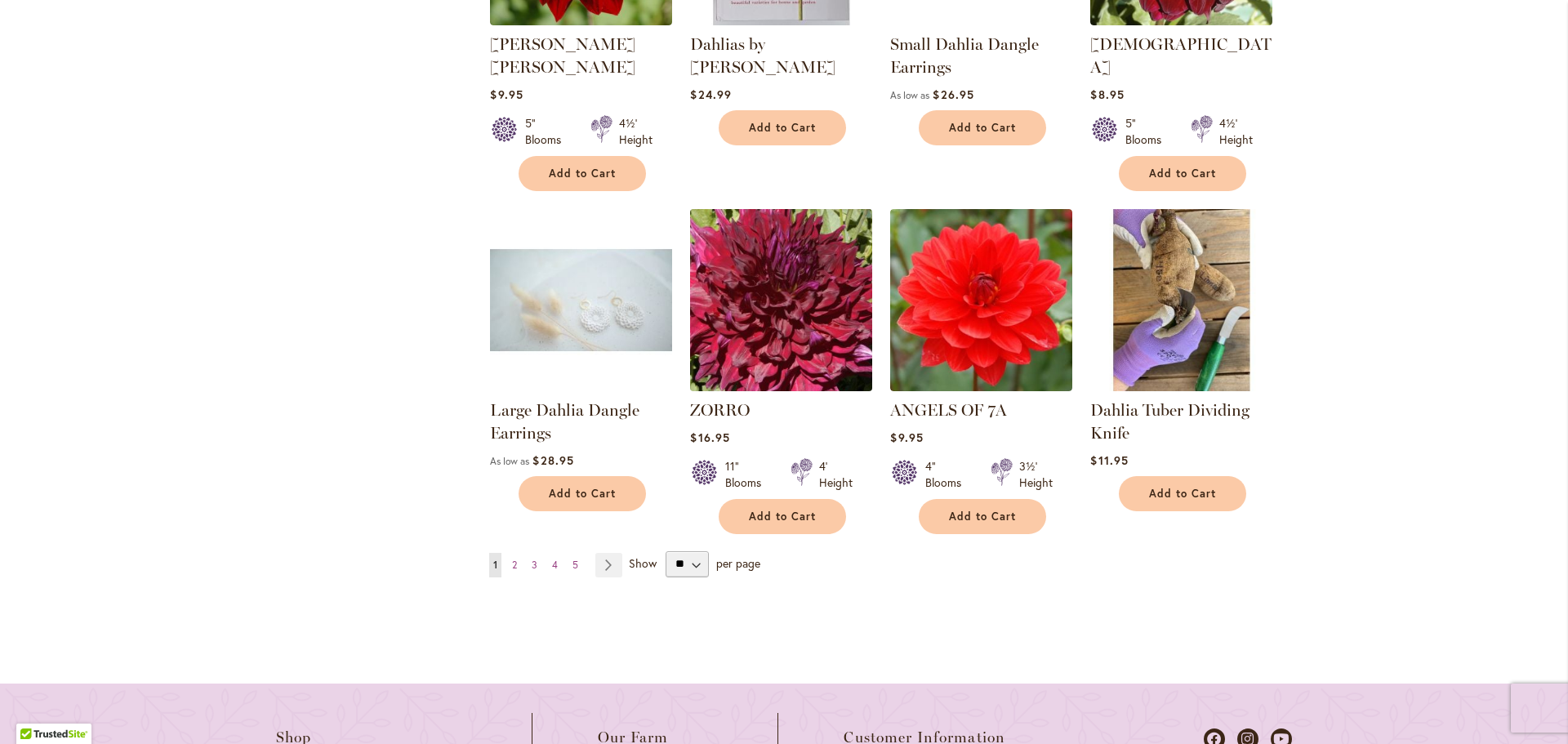
click at [802, 272] on img at bounding box center [781, 300] width 191 height 191
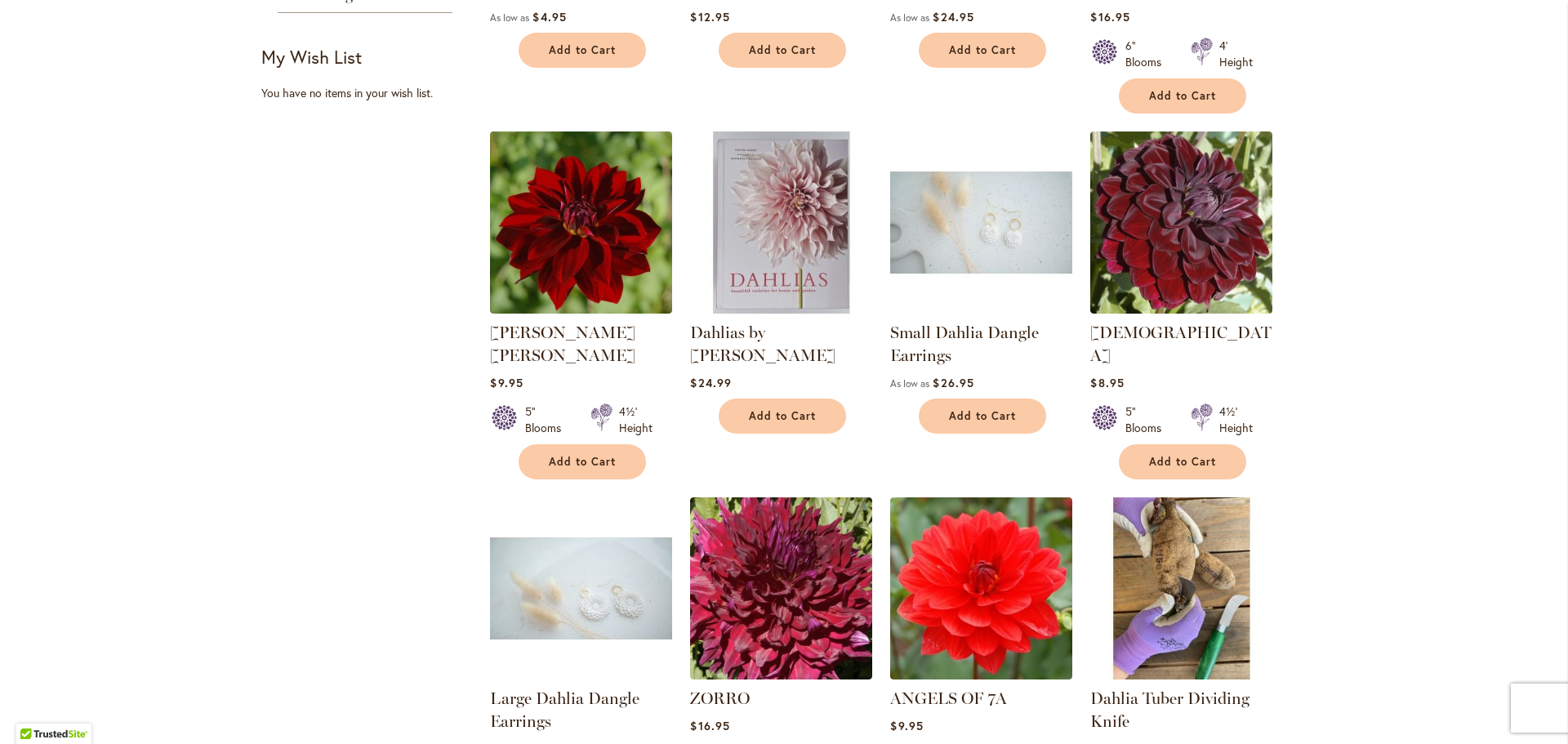
scroll to position [1069, 0]
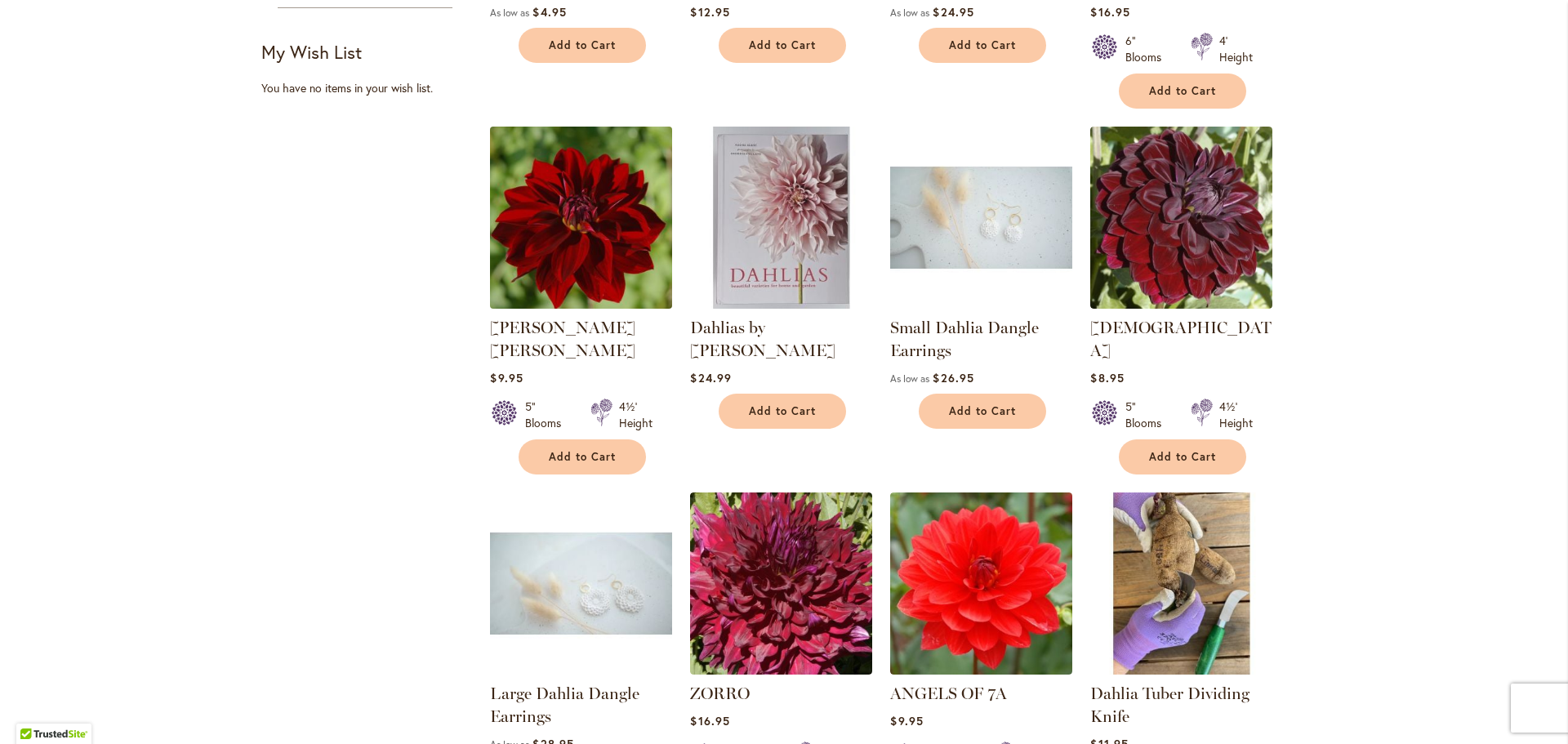
click at [574, 254] on img at bounding box center [581, 217] width 191 height 191
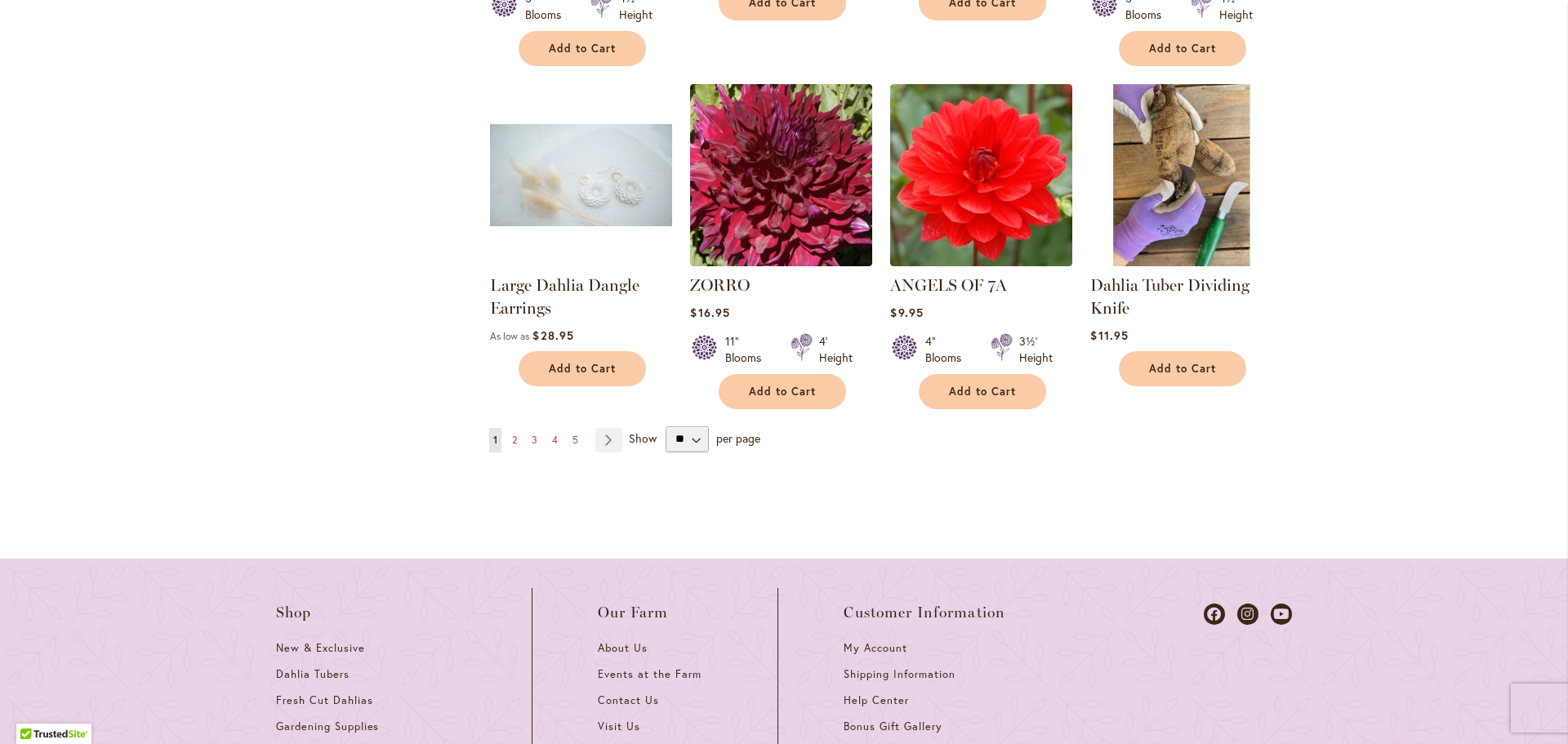
scroll to position [1507, 0]
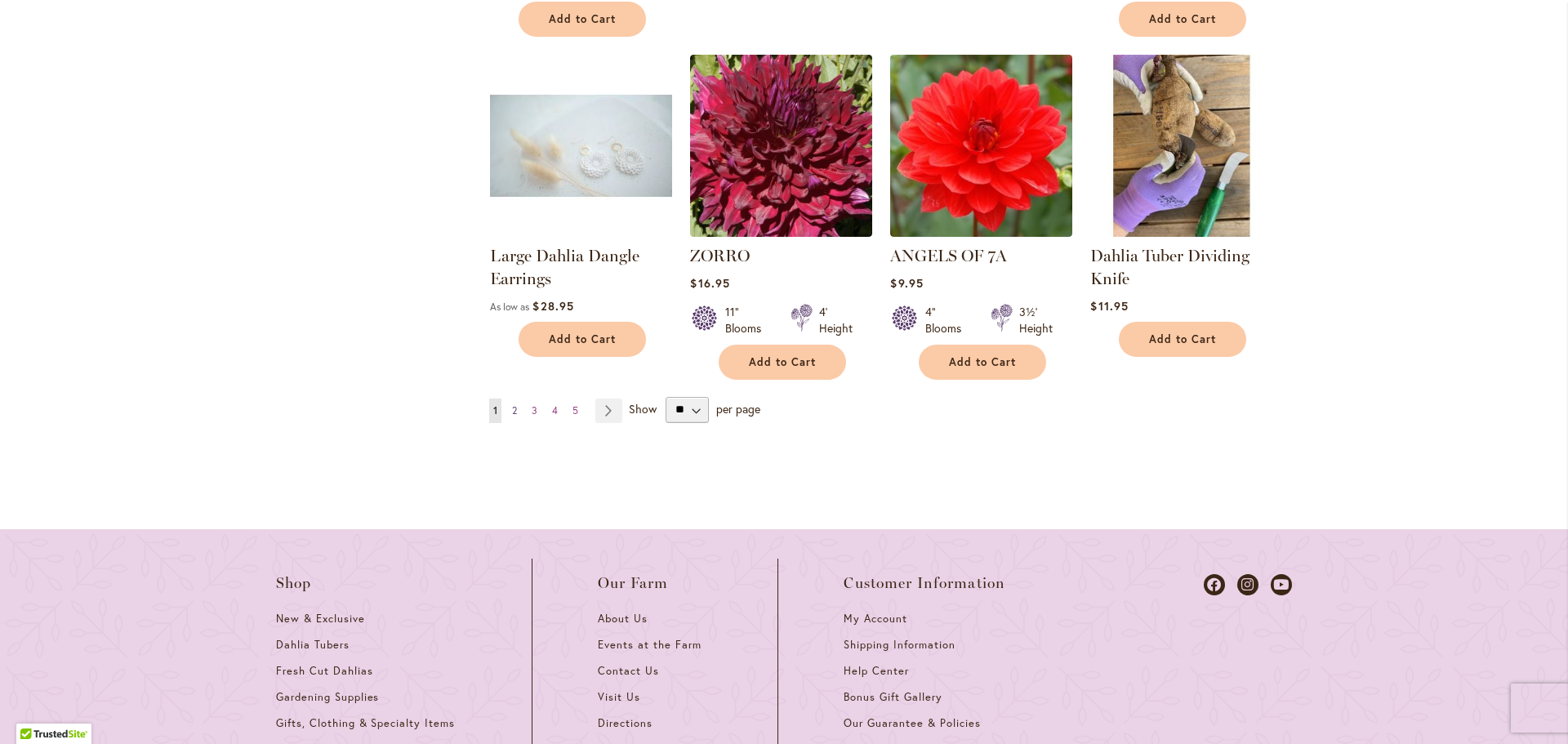
click at [515, 399] on link "Page 2" at bounding box center [515, 411] width 13 height 24
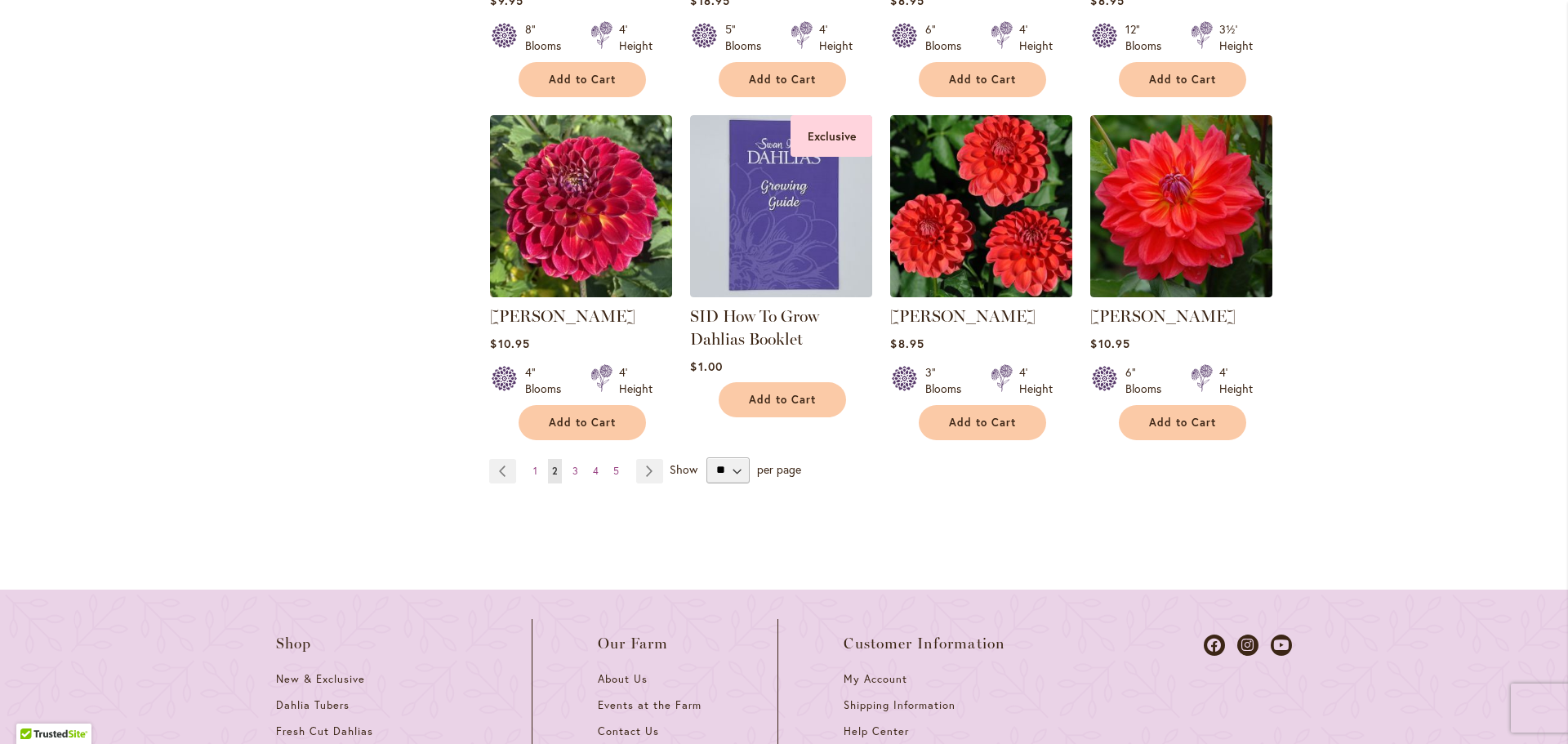
scroll to position [1451, 0]
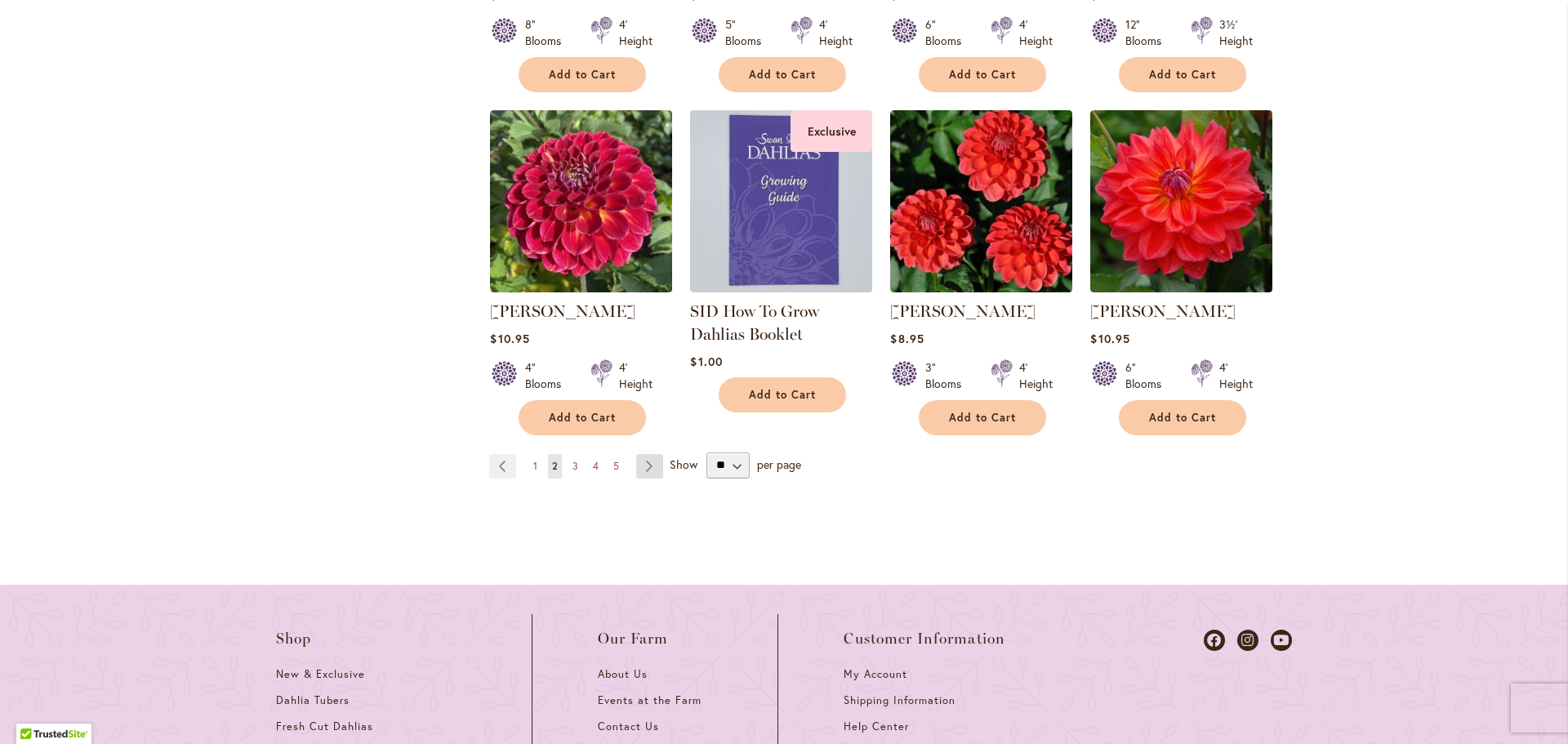
click at [640, 454] on link "Page Next" at bounding box center [649, 466] width 27 height 24
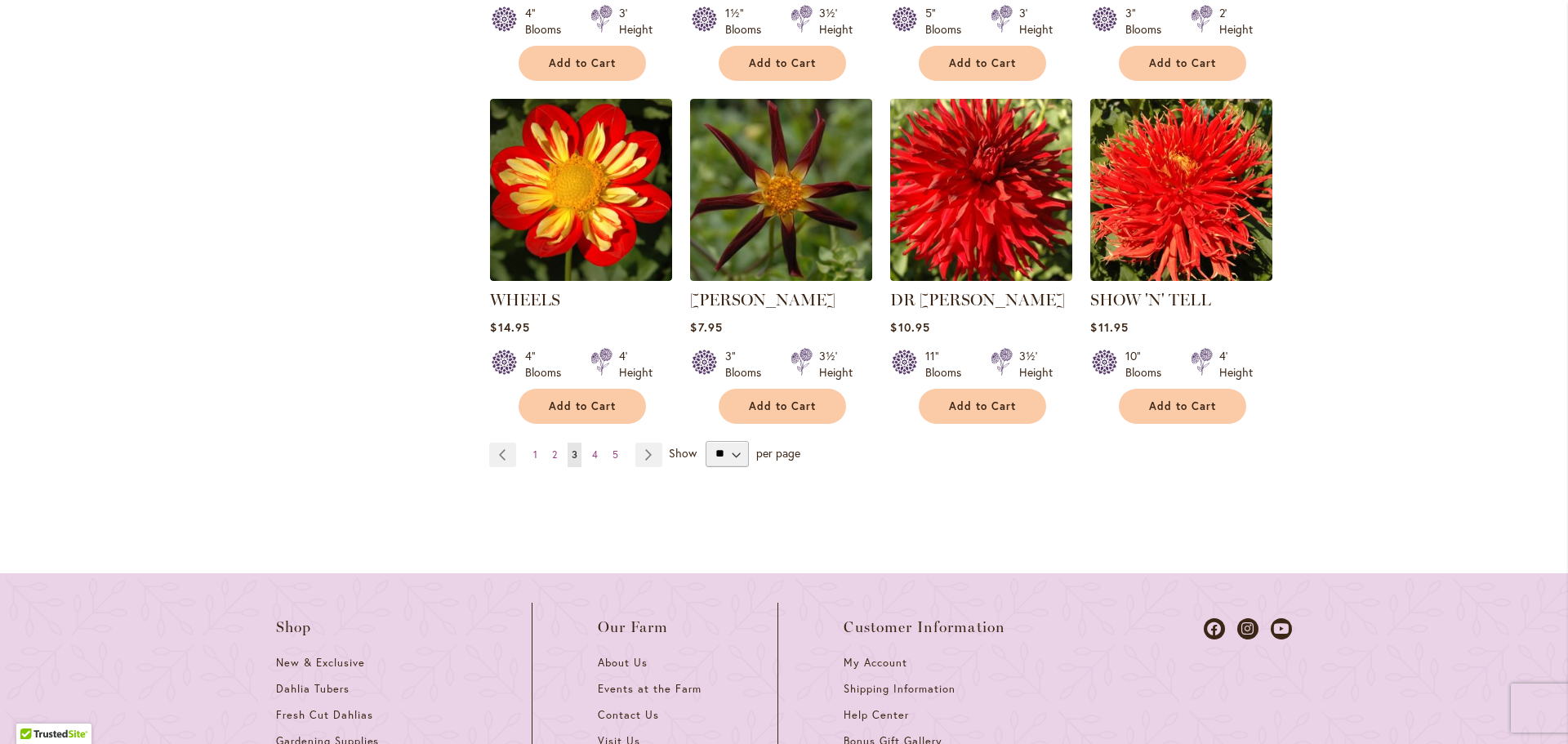
scroll to position [1451, 0]
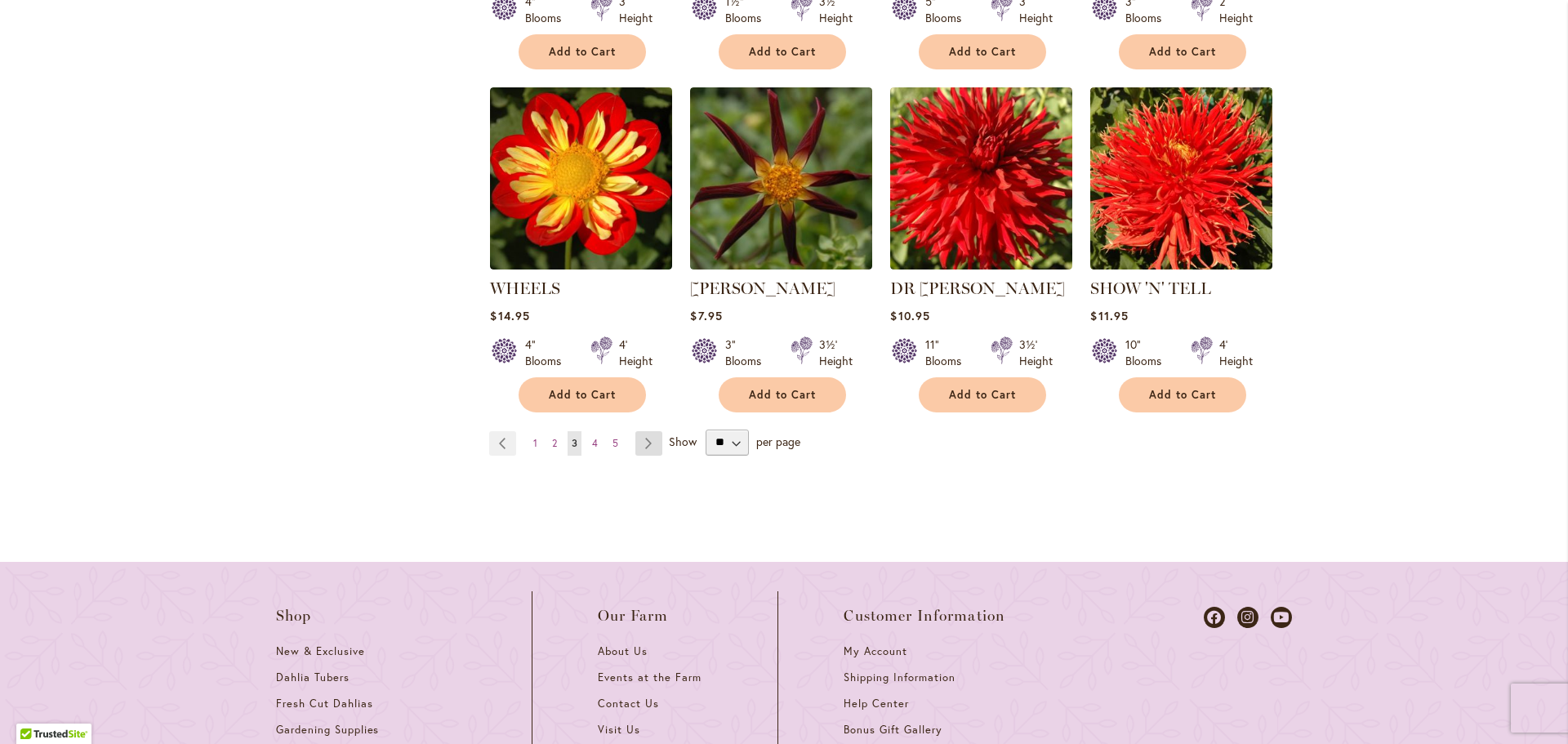
click at [645, 445] on link "Page Next" at bounding box center [648, 443] width 27 height 24
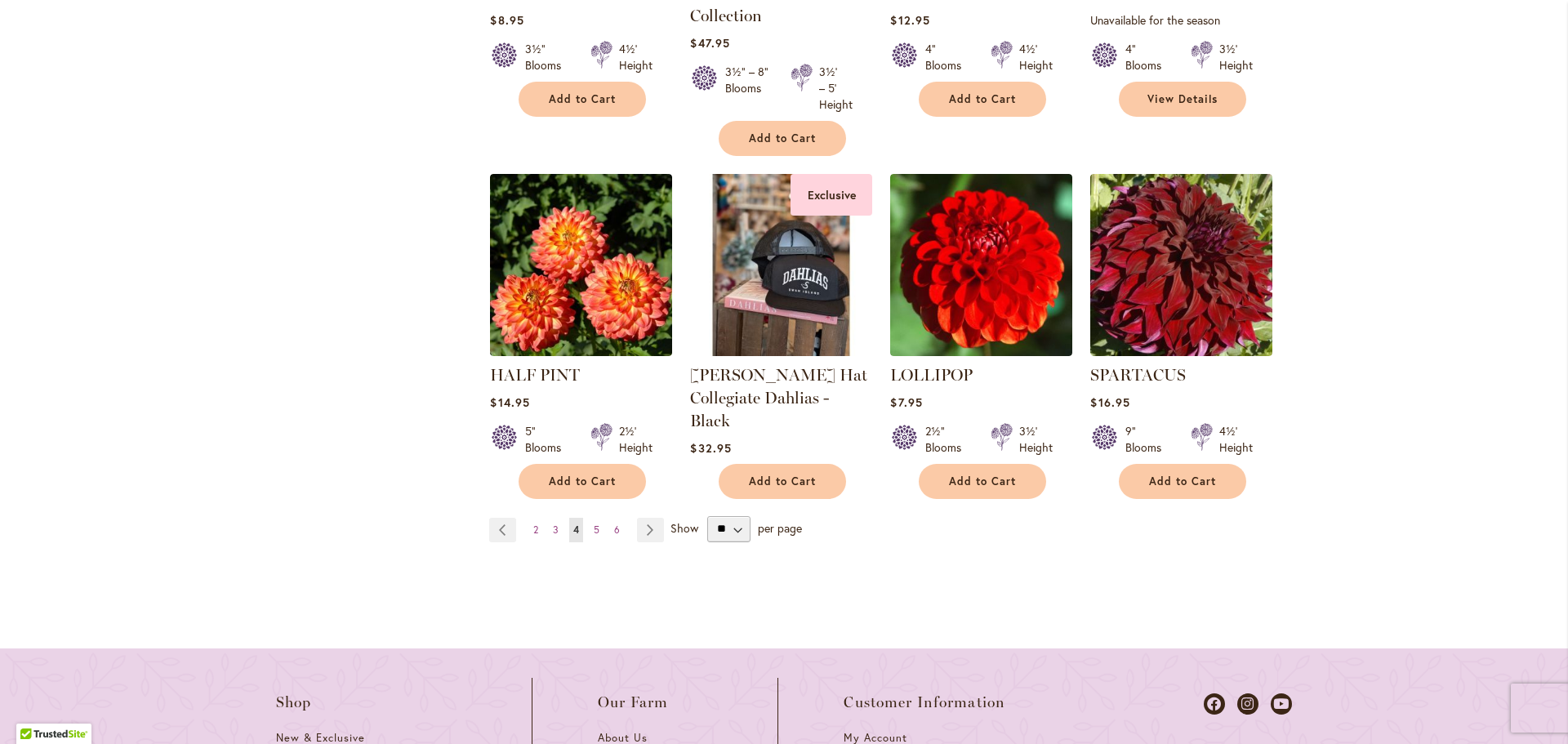
scroll to position [1432, 0]
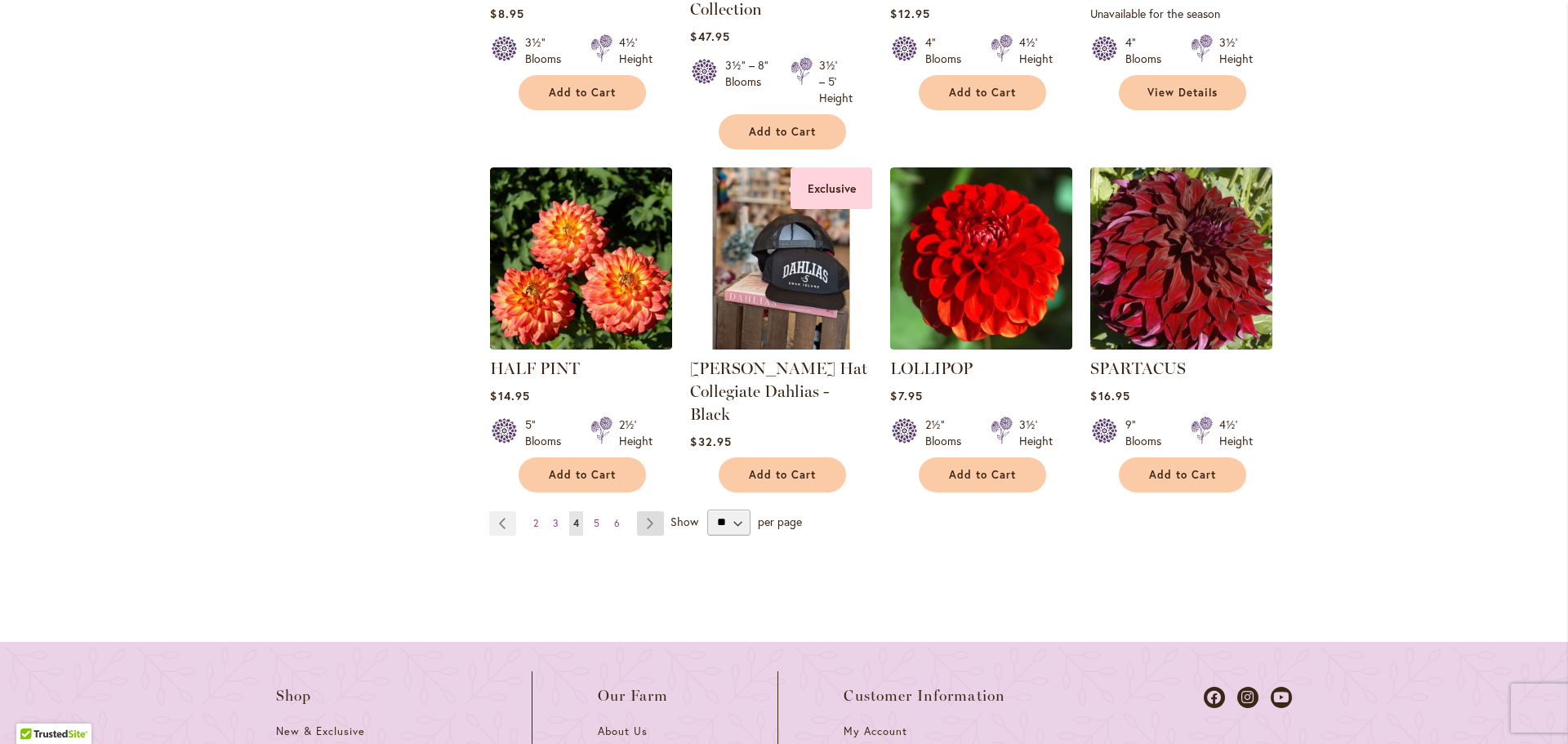
click at [645, 523] on link "Page Next" at bounding box center [650, 523] width 27 height 24
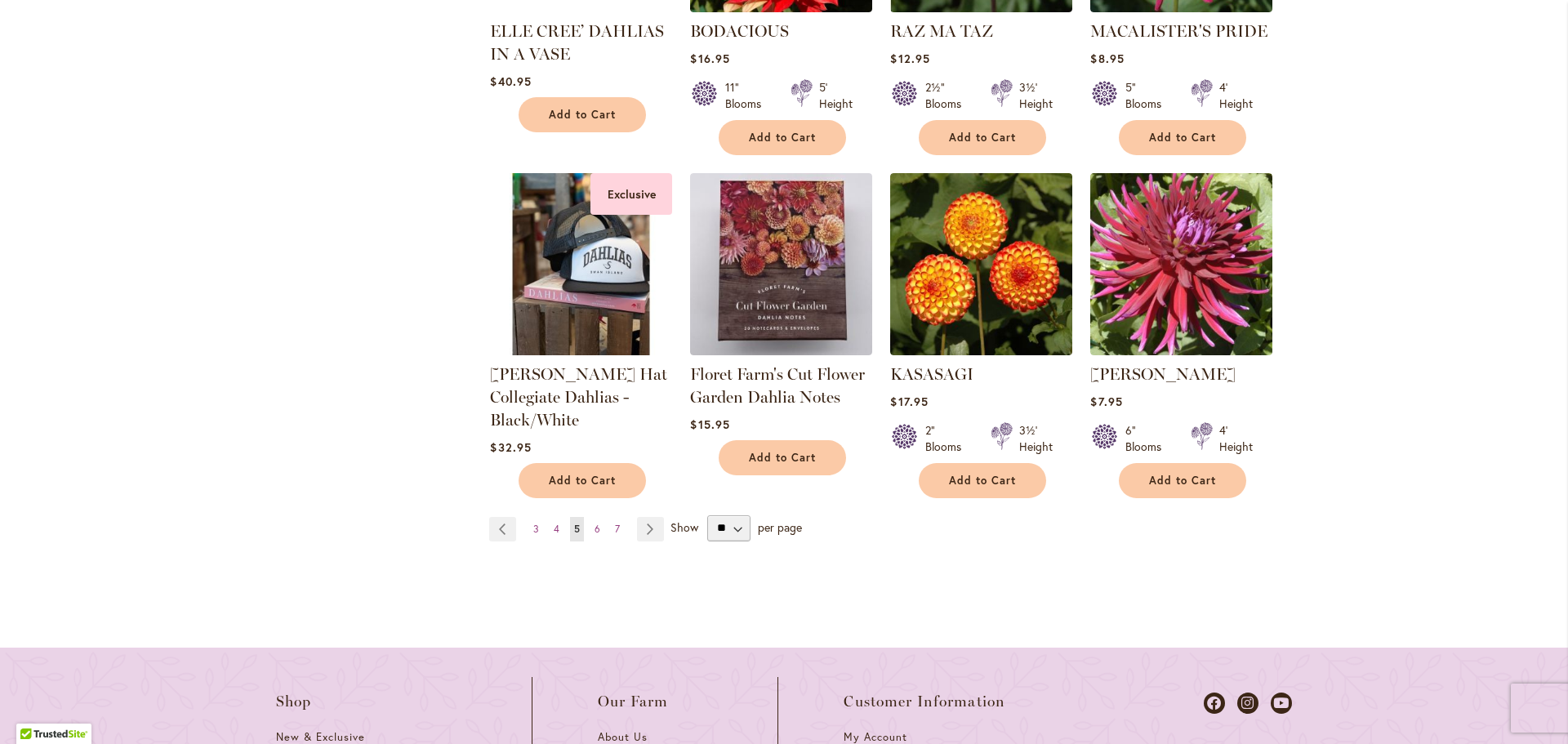
scroll to position [1412, 0]
click at [642, 516] on link "Page Next" at bounding box center [650, 528] width 27 height 24
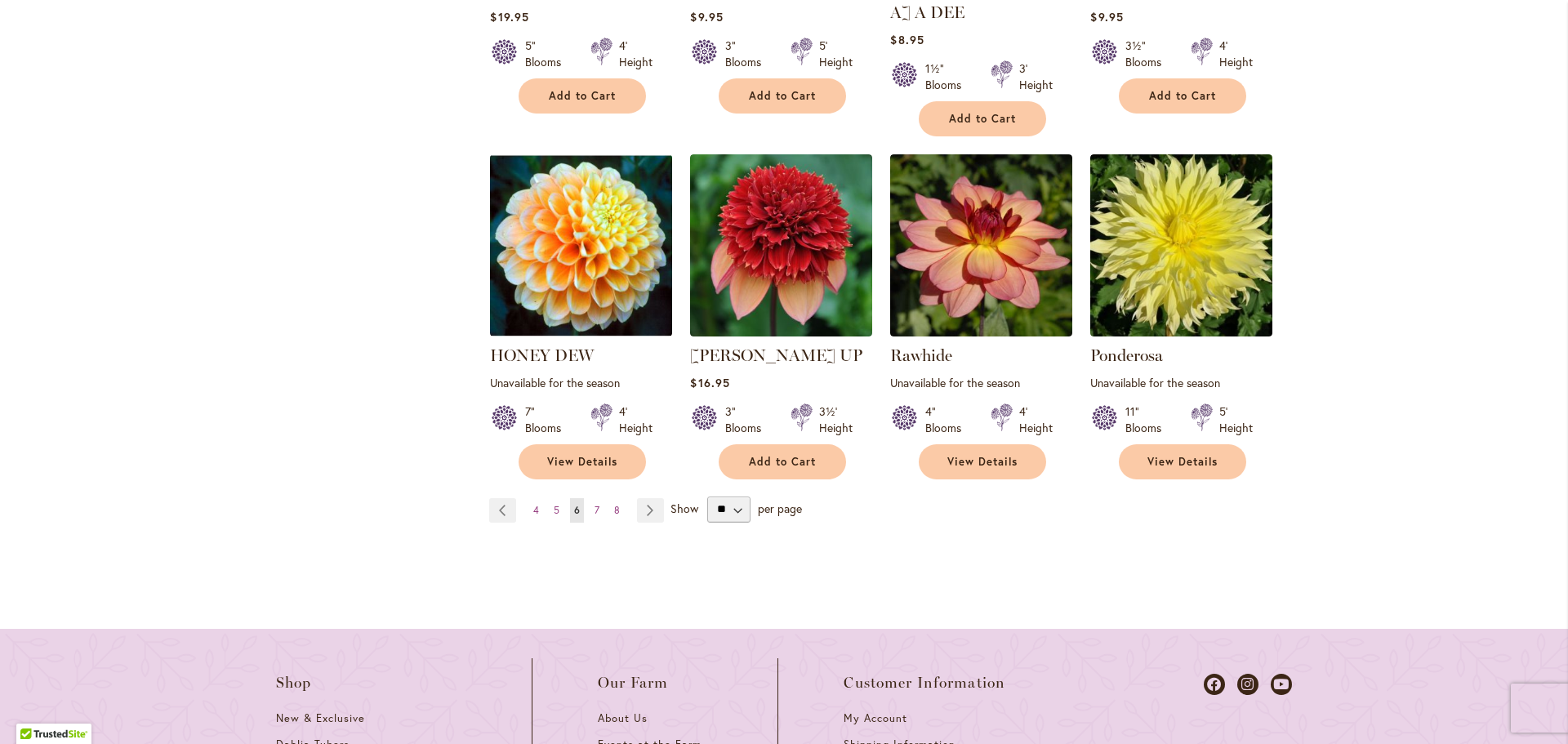
scroll to position [1431, 0]
click at [641, 497] on link "Page Next" at bounding box center [650, 509] width 27 height 24
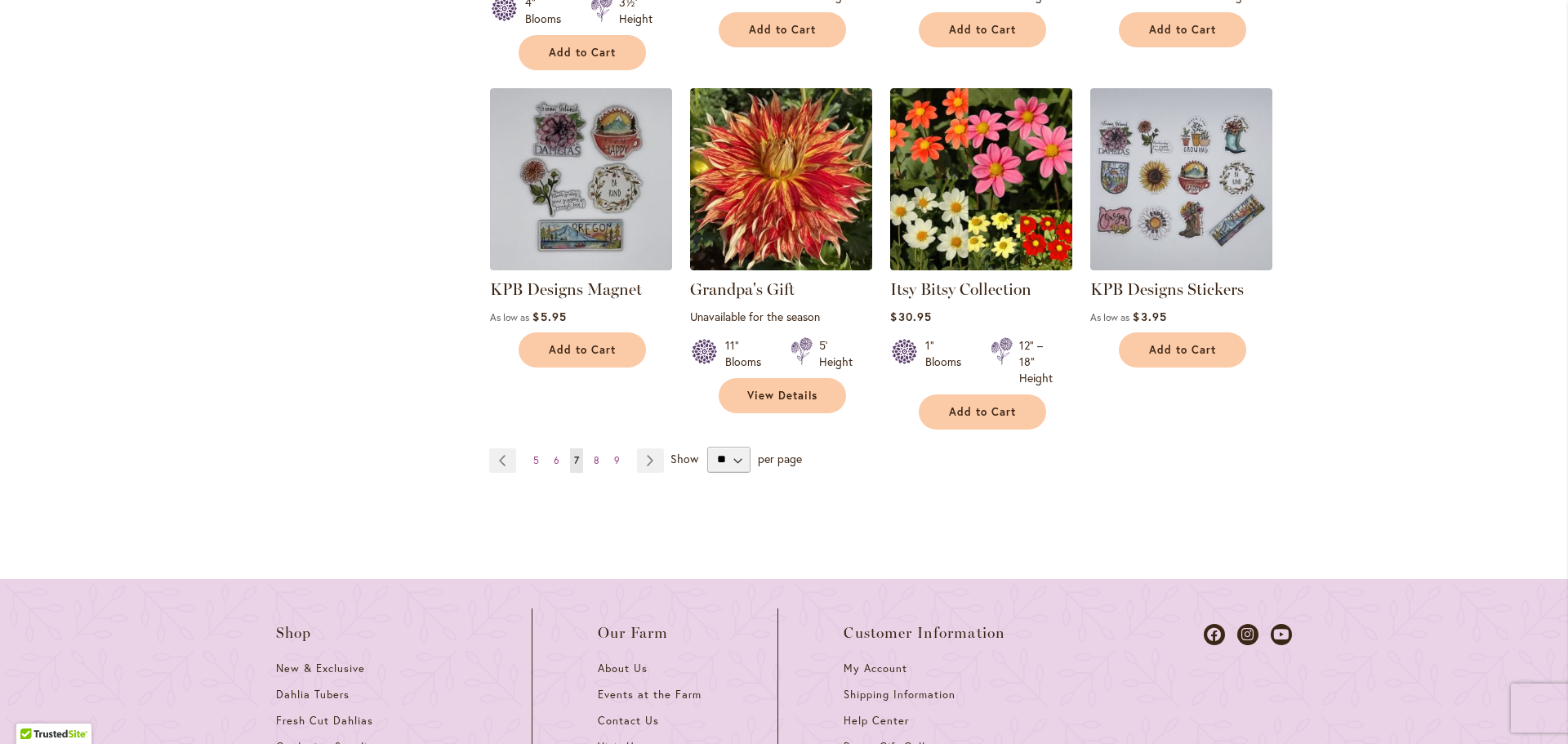
scroll to position [1480, 0]
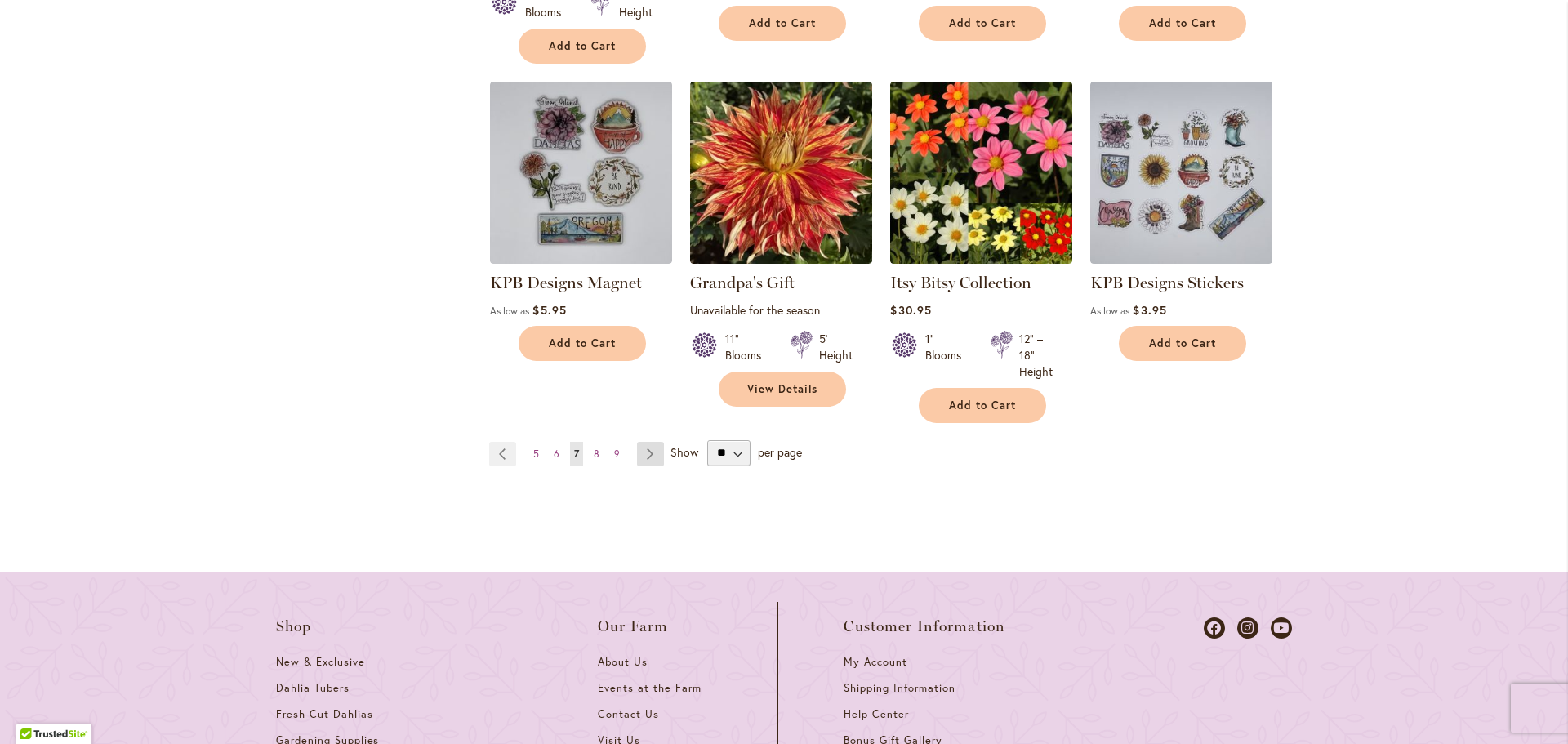
click at [639, 441] on link "Page Next" at bounding box center [650, 453] width 27 height 24
